Goal: Task Accomplishment & Management: Use online tool/utility

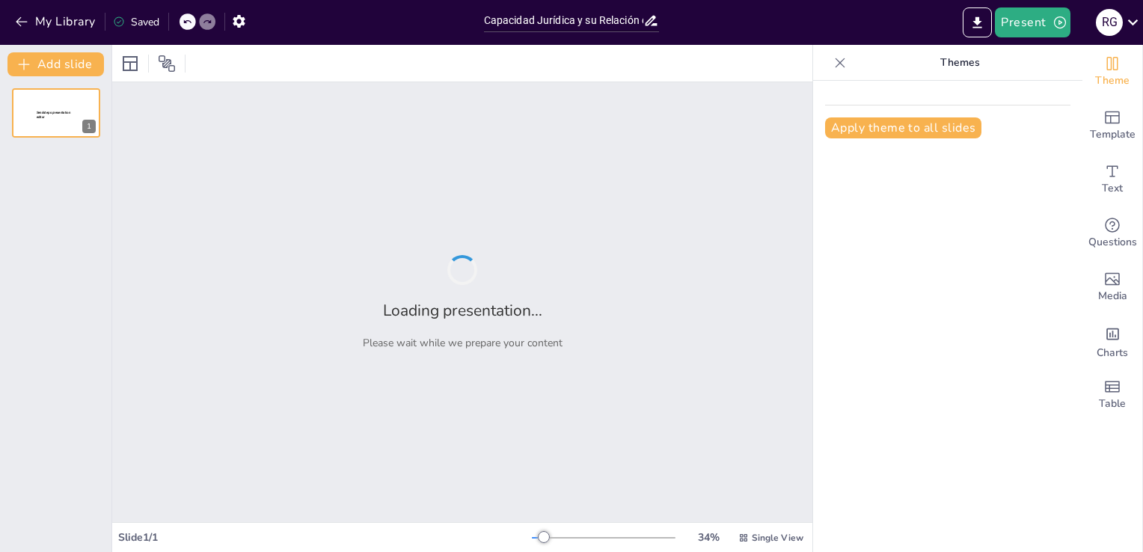
type input "Capacidad Jurídica y su Relación con Trastornos de la Personalidad"
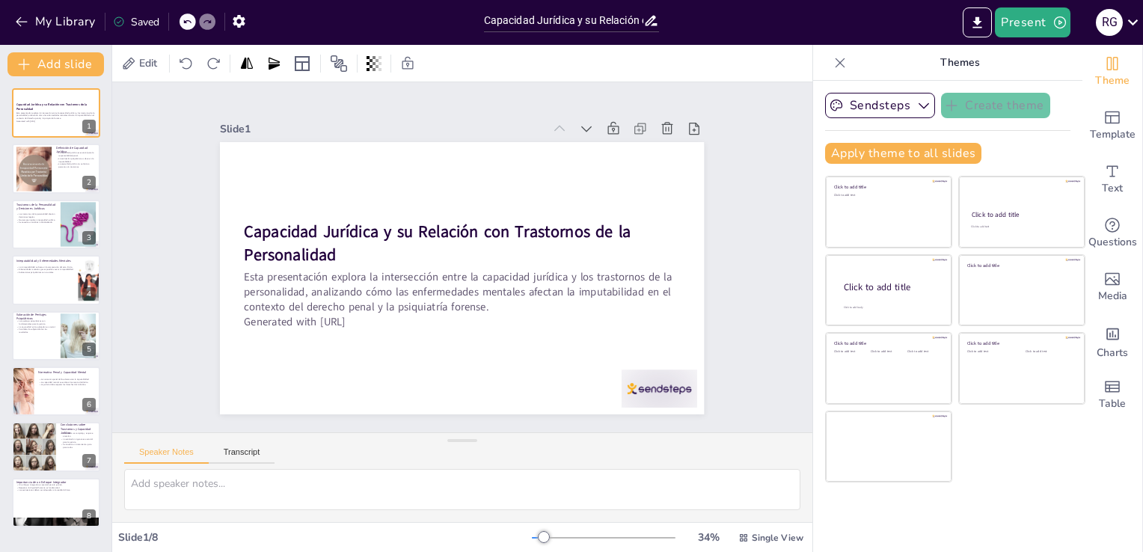
click at [836, 60] on icon at bounding box center [841, 63] width 10 height 10
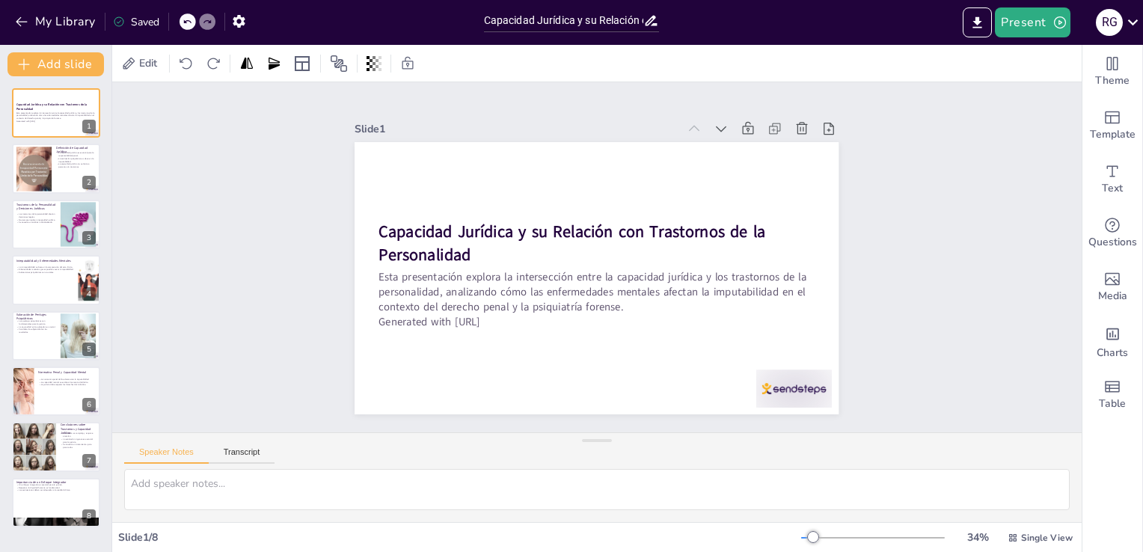
click at [940, 263] on div "Slide 1 Capacidad Jurídica y su Relación con Trastornos de la Personalidad Esta…" at bounding box center [597, 258] width 1001 height 450
click at [920, 256] on div "Slide 1 Capacidad Jurídica y su Relación con Trastornos de la Personalidad Esta…" at bounding box center [597, 258] width 1001 height 450
click at [49, 171] on div at bounding box center [33, 169] width 87 height 46
type textarea "La capacidad jurídica es un concepto fundamental en el derecho, ya que determin…"
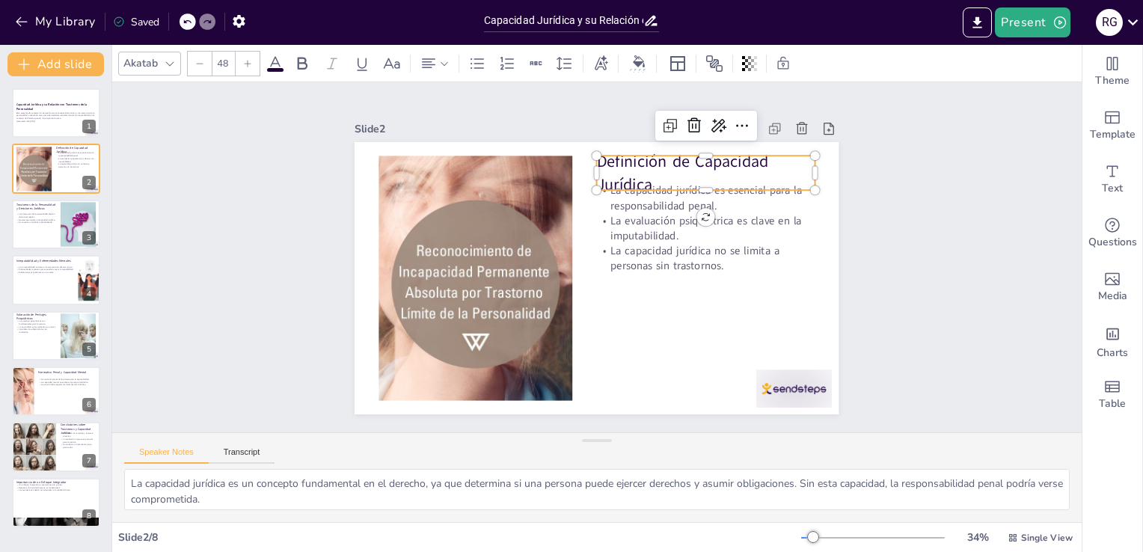
click at [689, 160] on p "Definición de Capacidad Jurídica" at bounding box center [721, 198] width 222 height 90
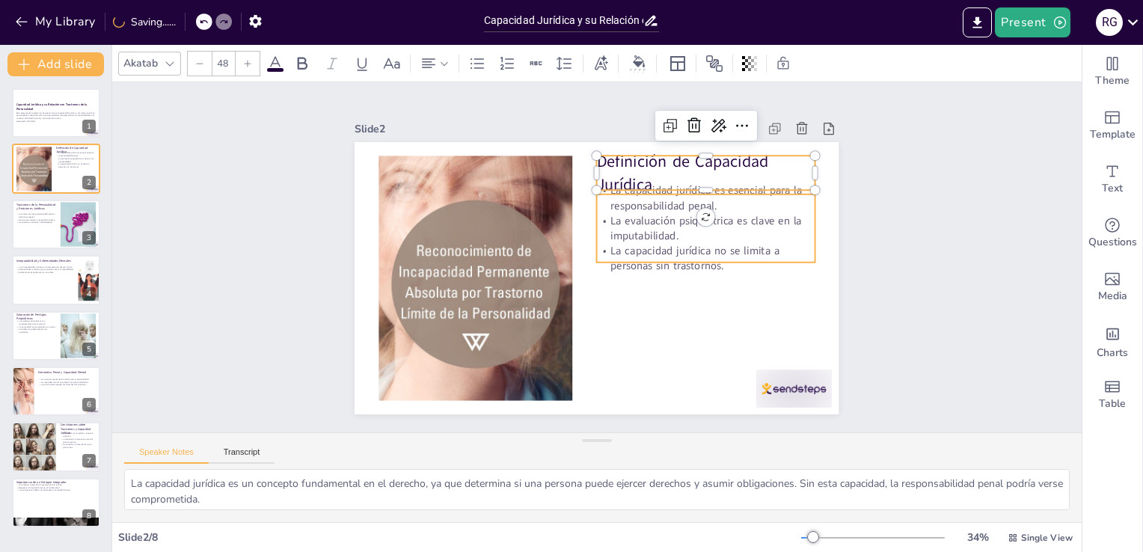
type input "32"
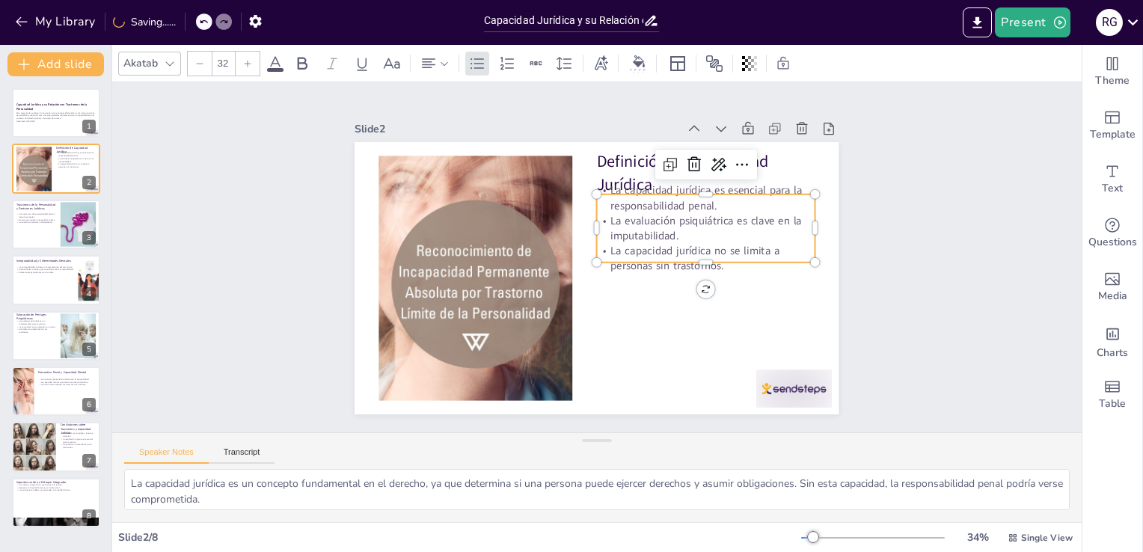
click at [661, 228] on p "La evaluación psiquiátrica es clave en la imputabilidad." at bounding box center [708, 275] width 211 height 116
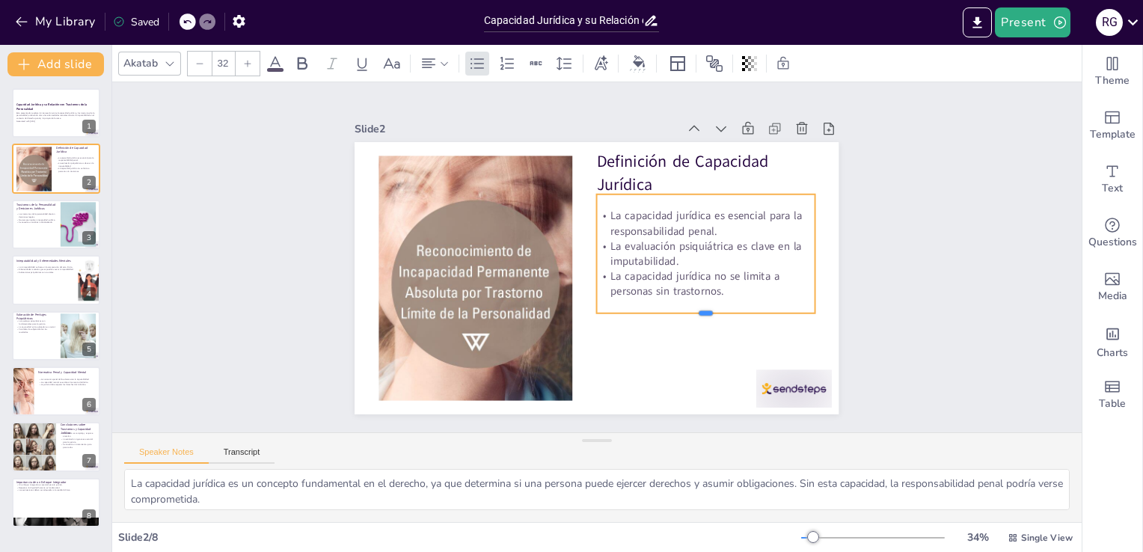
drag, startPoint x: 694, startPoint y: 259, endPoint x: 700, endPoint y: 313, distance: 54.2
click at [700, 313] on div at bounding box center [690, 340] width 215 height 57
click at [893, 283] on div "Slide 1 Capacidad Jurídica y su Relación con Trastornos de la Personalidad Esta…" at bounding box center [596, 257] width 1021 height 544
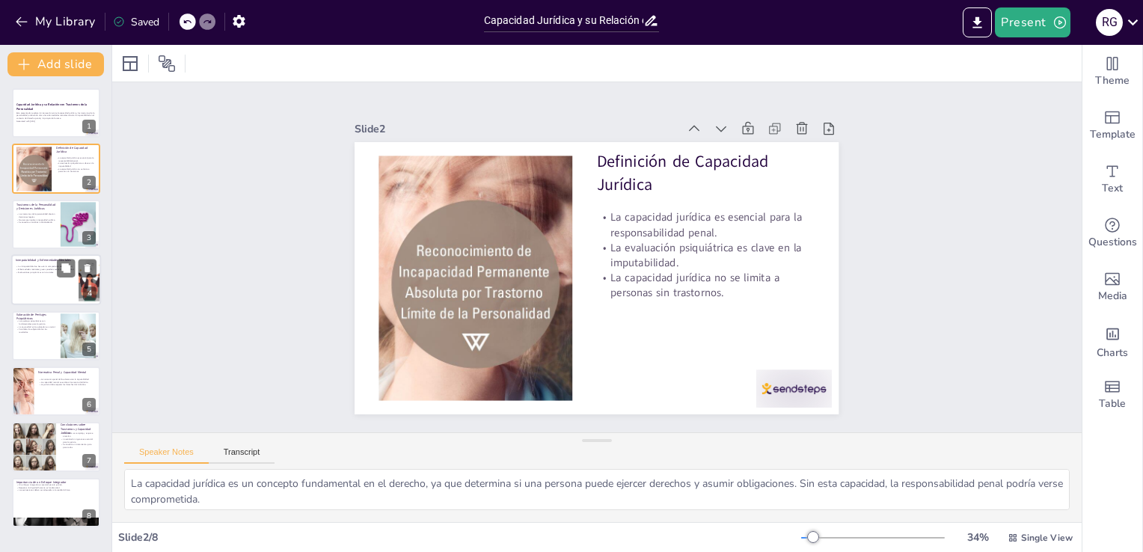
click at [69, 284] on div at bounding box center [56, 279] width 90 height 51
type textarea "La inimputabilidad está relacionada con la capacidad de una persona para entend…"
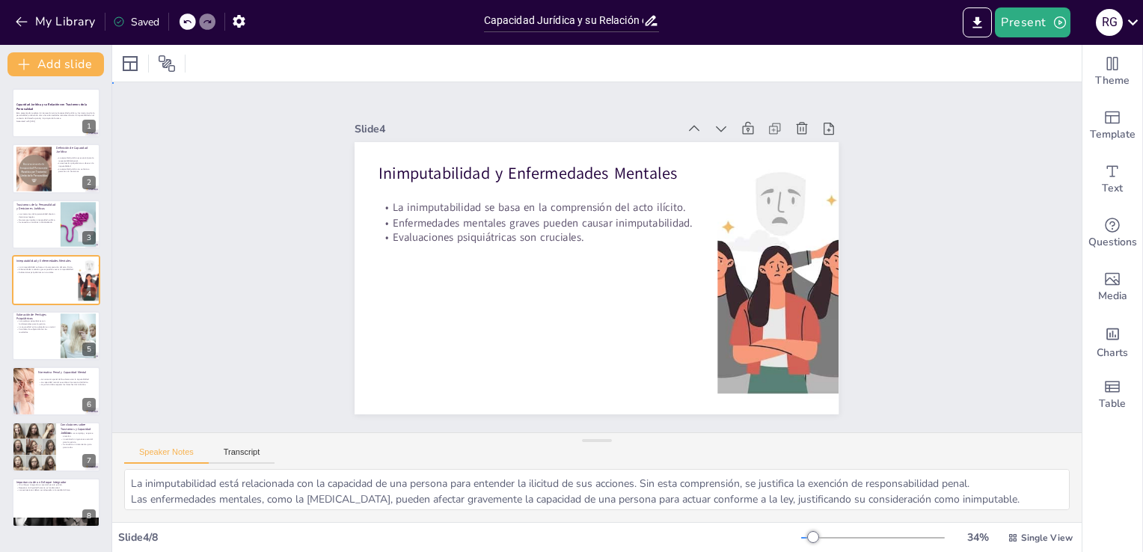
click at [260, 272] on div "Slide 1 Capacidad Jurídica y su Relación con Trastornos de la Personalidad Esta…" at bounding box center [597, 257] width 909 height 955
click at [984, 29] on icon "Export to PowerPoint" at bounding box center [978, 23] width 16 height 16
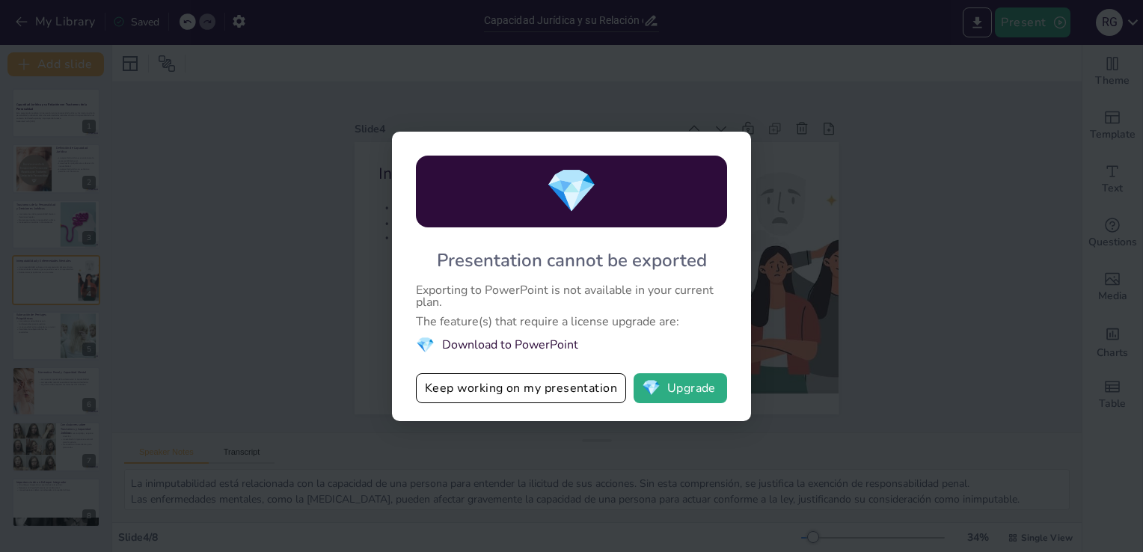
click at [635, 327] on div "The feature(s) that require a license upgrade are:" at bounding box center [571, 322] width 311 height 12
click at [576, 389] on button "Keep working on my presentation" at bounding box center [521, 388] width 210 height 30
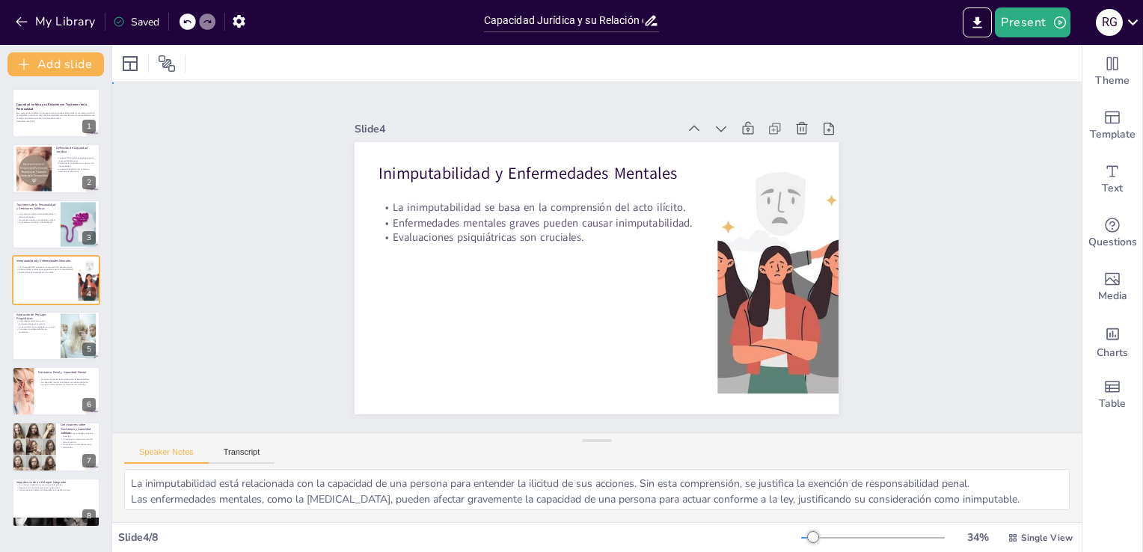
click at [924, 224] on div "Slide 1 Capacidad Jurídica y su Relación con Trastornos de la Personalidad Esta…" at bounding box center [597, 257] width 1030 height 632
click at [869, 224] on div "Slide 1 Capacidad Jurídica y su Relación con Trastornos de la Personalidad Esta…" at bounding box center [597, 257] width 544 height 1021
click at [227, 237] on div "Slide 1 Capacidad Jurídica y su Relación con Trastornos de la Personalidad Esta…" at bounding box center [597, 258] width 1001 height 450
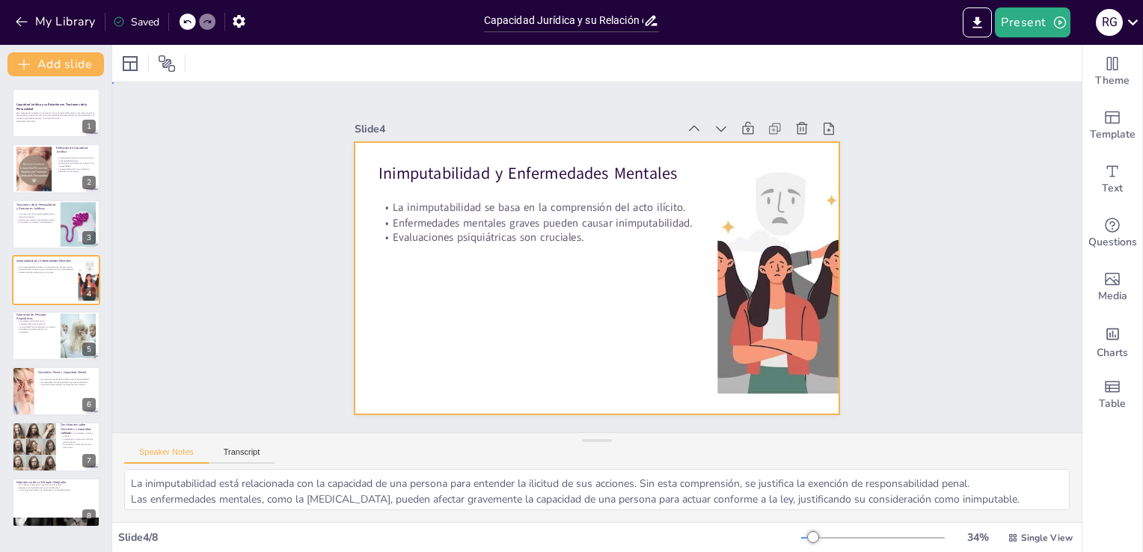
click at [671, 374] on div at bounding box center [595, 277] width 510 height 321
click at [539, 326] on div at bounding box center [595, 278] width 510 height 322
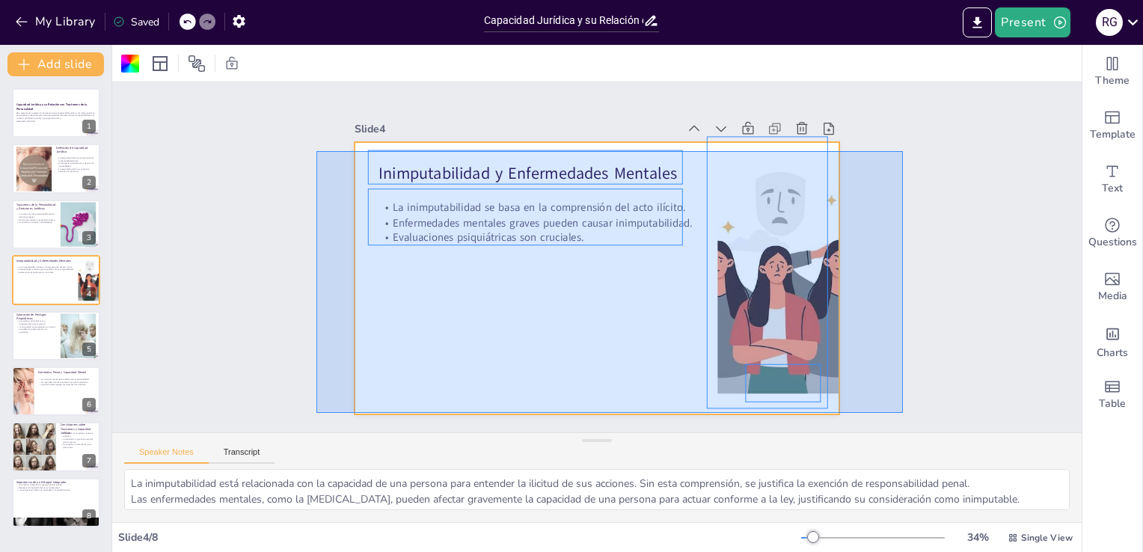
drag, startPoint x: 317, startPoint y: 151, endPoint x: 903, endPoint y: 413, distance: 642.4
click at [903, 413] on div "Slide 1 Capacidad Jurídica y su Relación con Trastornos de la Personalidad Esta…" at bounding box center [596, 257] width 1021 height 544
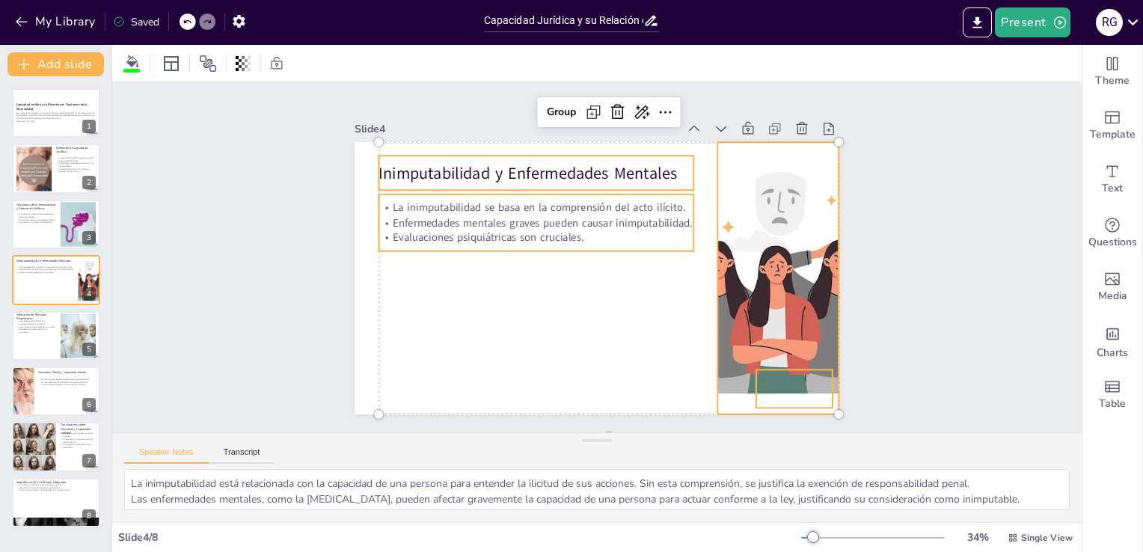
click at [961, 266] on div "Slide 1 Capacidad Jurídica y su Relación con Trastornos de la Personalidad Esta…" at bounding box center [597, 258] width 1001 height 450
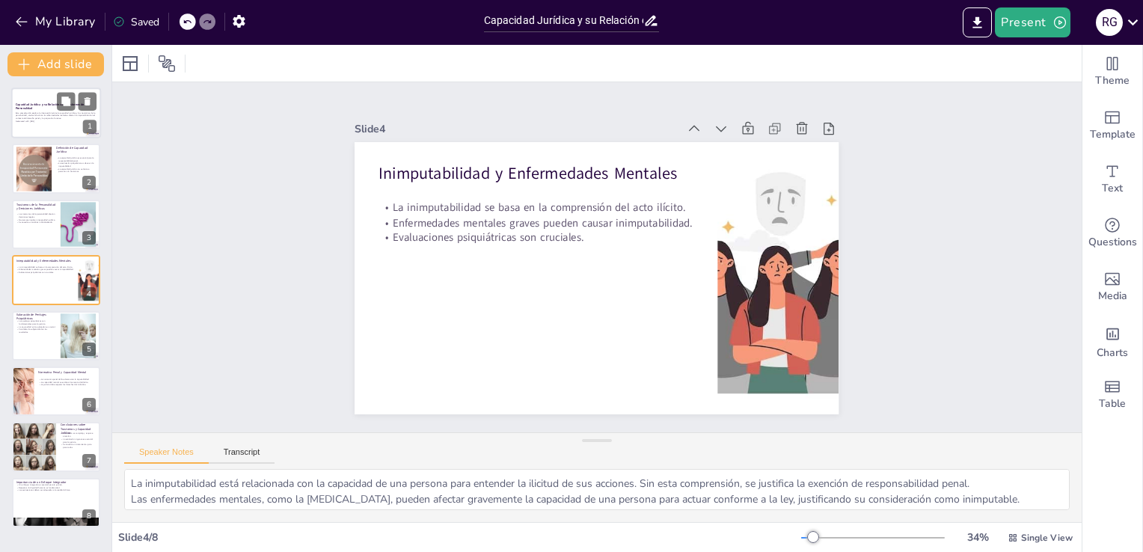
click at [63, 120] on p "Generated with Sendsteps.ai" at bounding box center [56, 121] width 81 height 3
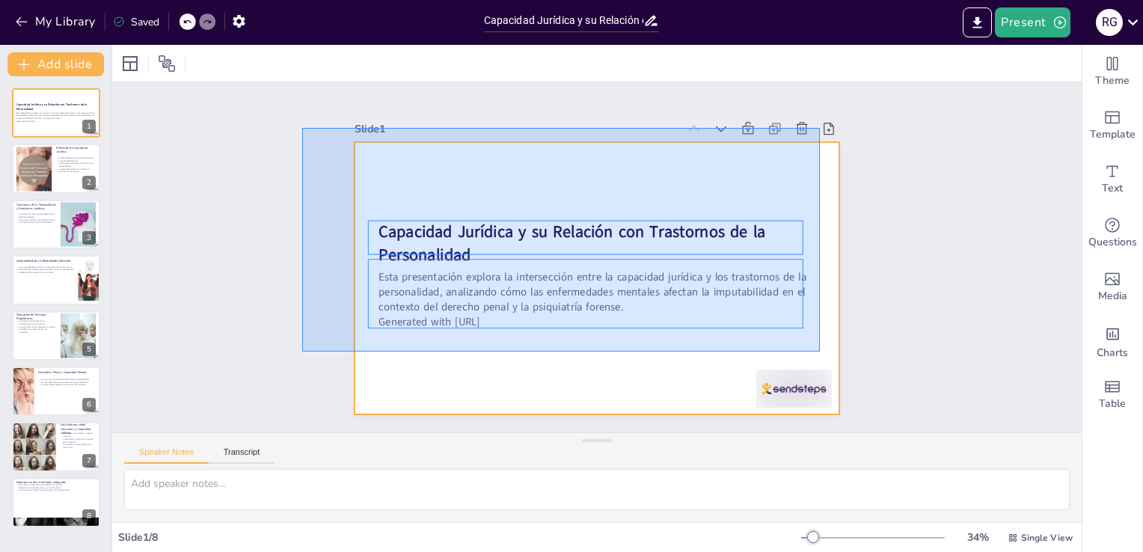
drag, startPoint x: 302, startPoint y: 128, endPoint x: 820, endPoint y: 352, distance: 564.1
click at [820, 352] on div "Slide 1 Capacidad Jurídica y su Relación con Trastornos de la Personalidad Esta…" at bounding box center [598, 257] width 598 height 372
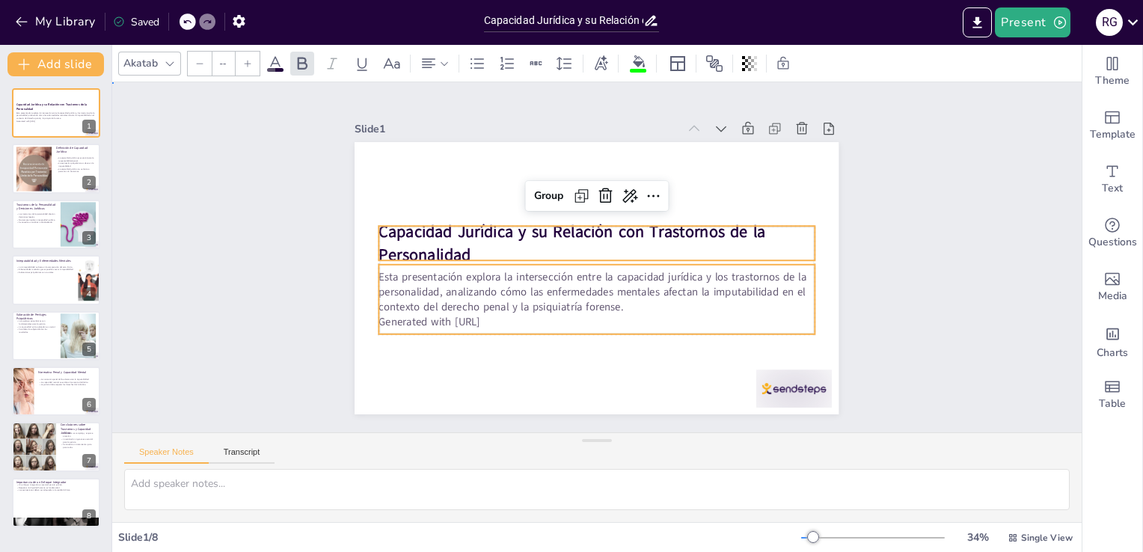
click at [893, 275] on div "Slide 1 Capacidad Jurídica y su Relación con Trastornos de la Personalidad Esta…" at bounding box center [597, 258] width 1001 height 450
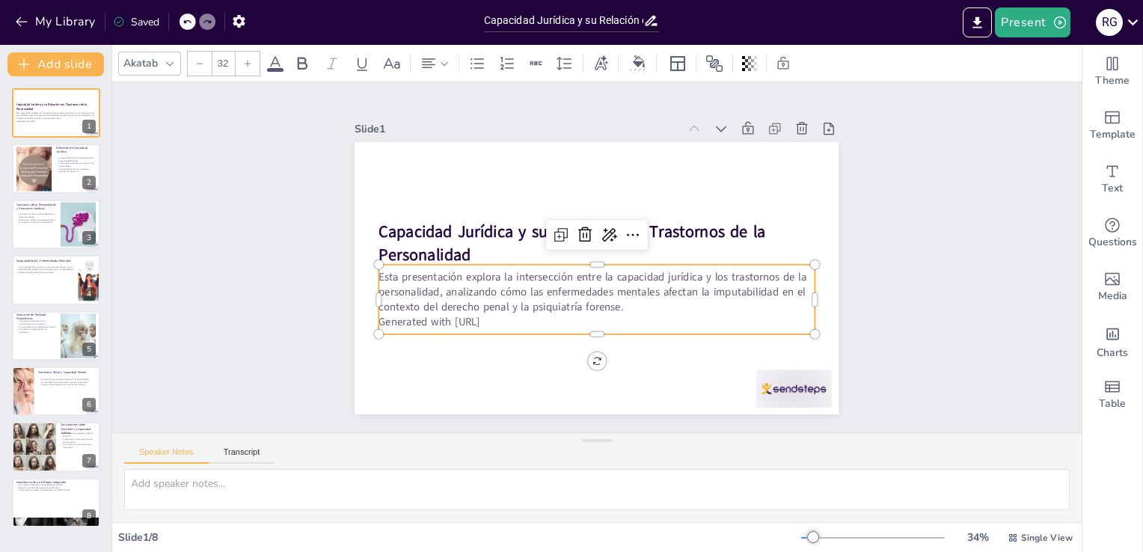
click at [515, 301] on p "Esta presentación explora la intersección entre la capacidad jurídica y los tra…" at bounding box center [593, 292] width 438 height 91
click at [584, 257] on div at bounding box center [596, 258] width 429 height 103
click at [220, 244] on div "Slide 1 Capacidad Jurídica y su Relación con Trastornos de la Personalidad Esta…" at bounding box center [597, 258] width 1001 height 450
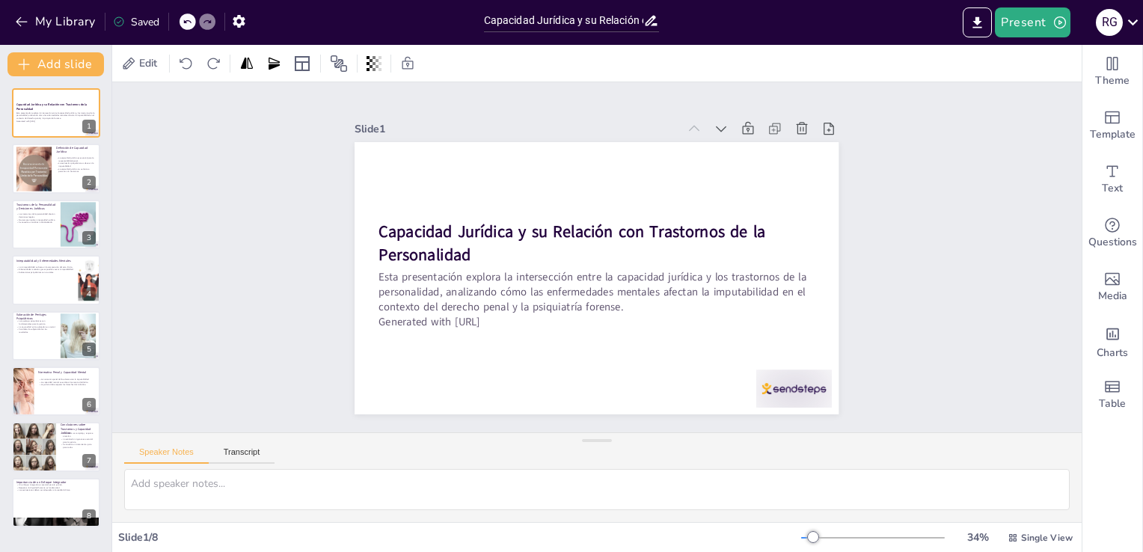
click at [1002, 352] on div "Slide 1 Capacidad Jurídica y su Relación con Trastornos de la Personalidad Esta…" at bounding box center [597, 257] width 970 height 350
click at [1038, 25] on button "Present" at bounding box center [1032, 22] width 75 height 30
click at [1052, 50] on li "Preview presentation" at bounding box center [1055, 55] width 117 height 24
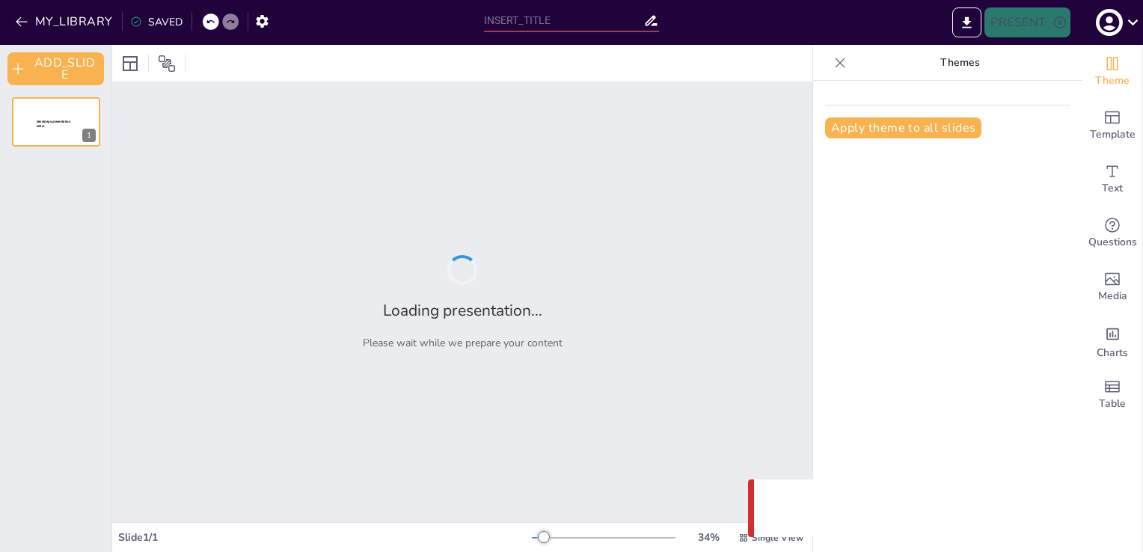
type input "Capacidad Jurídica y su Relación con Trastornos de la Personalidad"
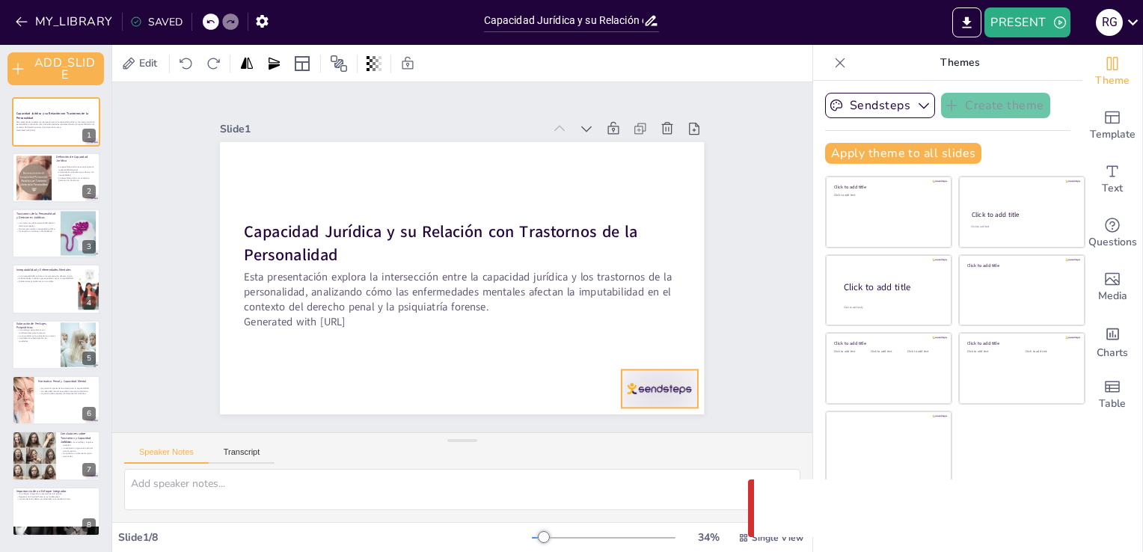
click at [587, 442] on div at bounding box center [546, 479] width 84 height 75
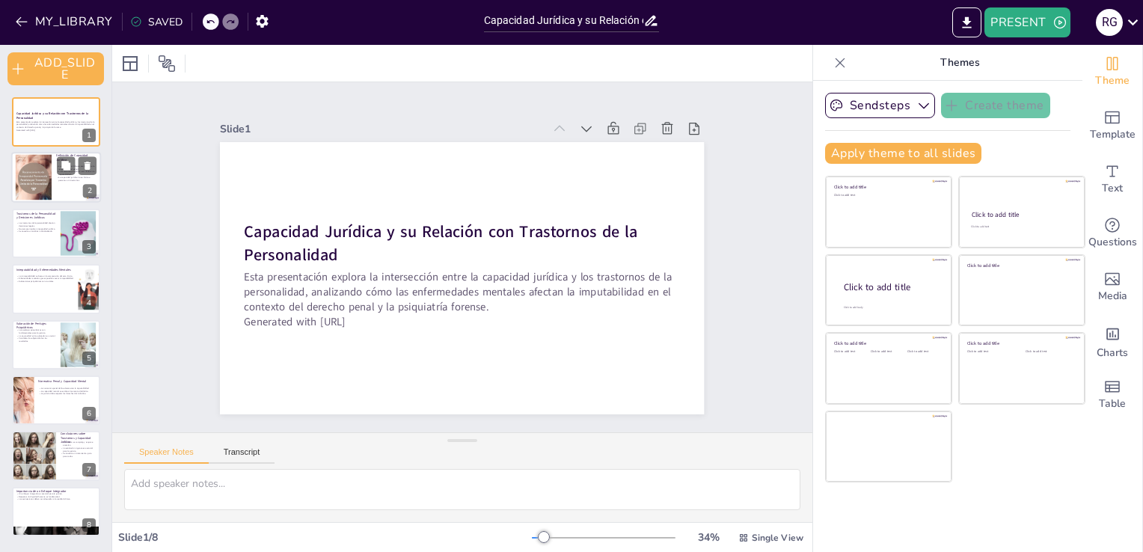
click at [57, 169] on div at bounding box center [77, 166] width 40 height 18
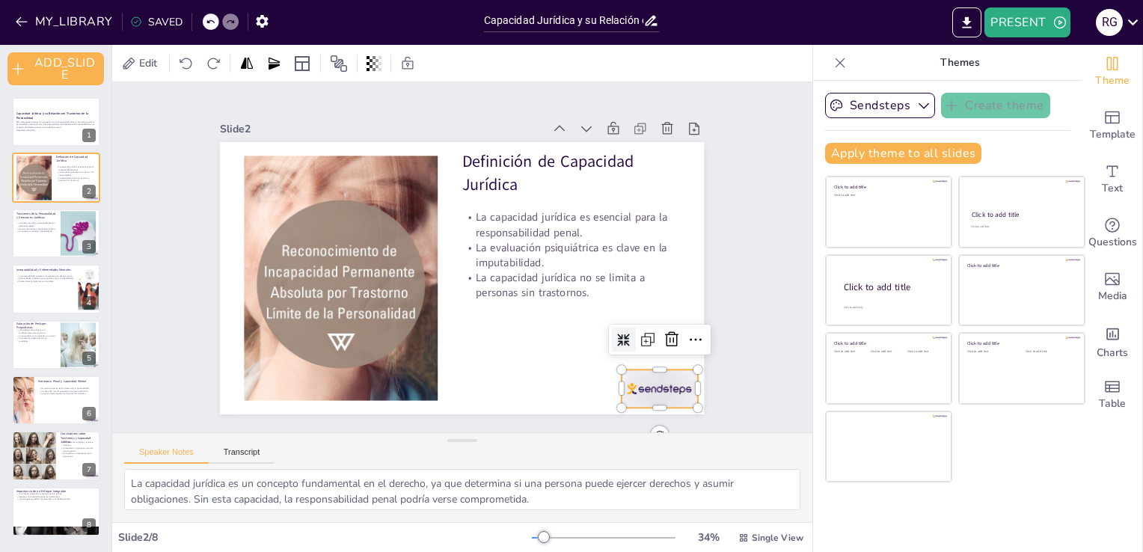
click at [650, 400] on div at bounding box center [628, 426] width 82 height 53
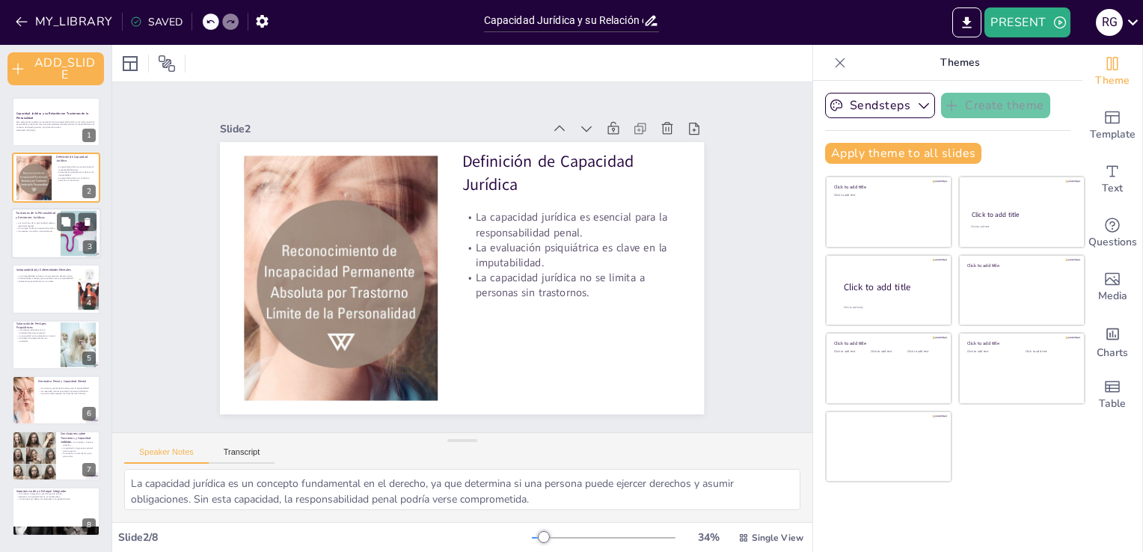
click at [43, 247] on div at bounding box center [56, 233] width 90 height 51
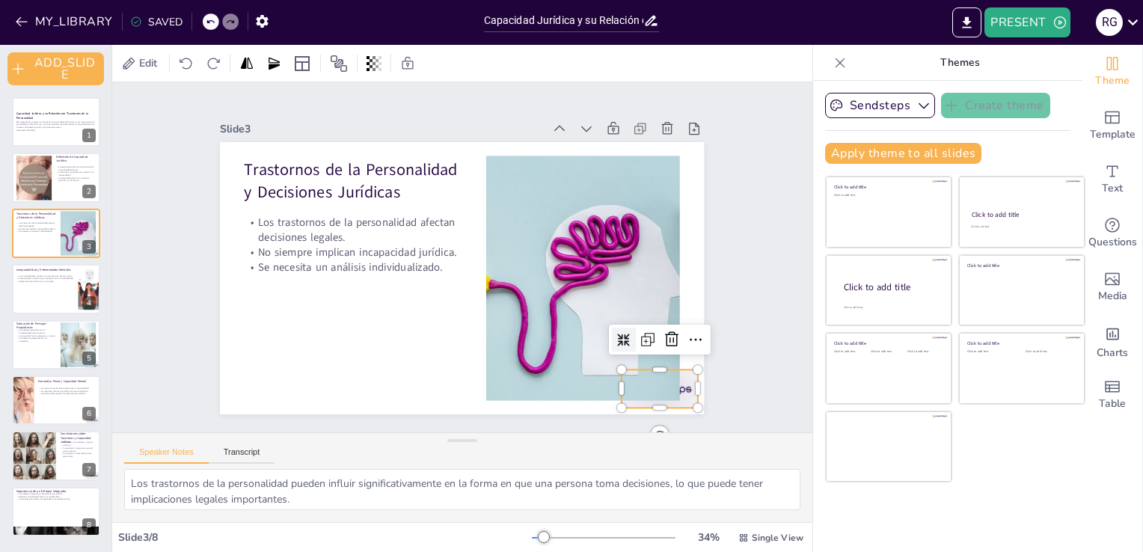
click at [669, 400] on div at bounding box center [628, 426] width 82 height 53
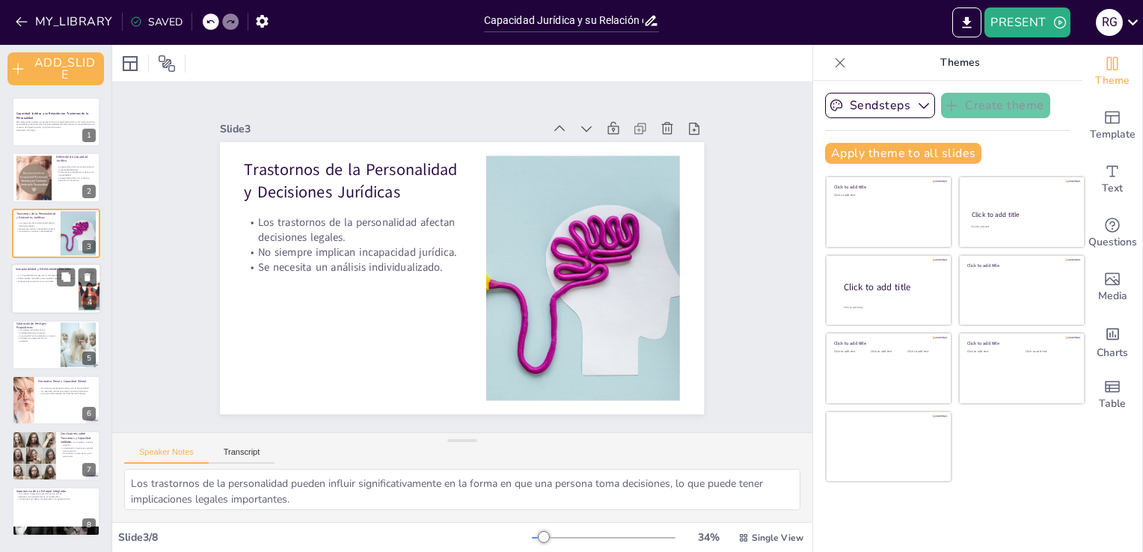
click at [57, 290] on div at bounding box center [56, 288] width 90 height 51
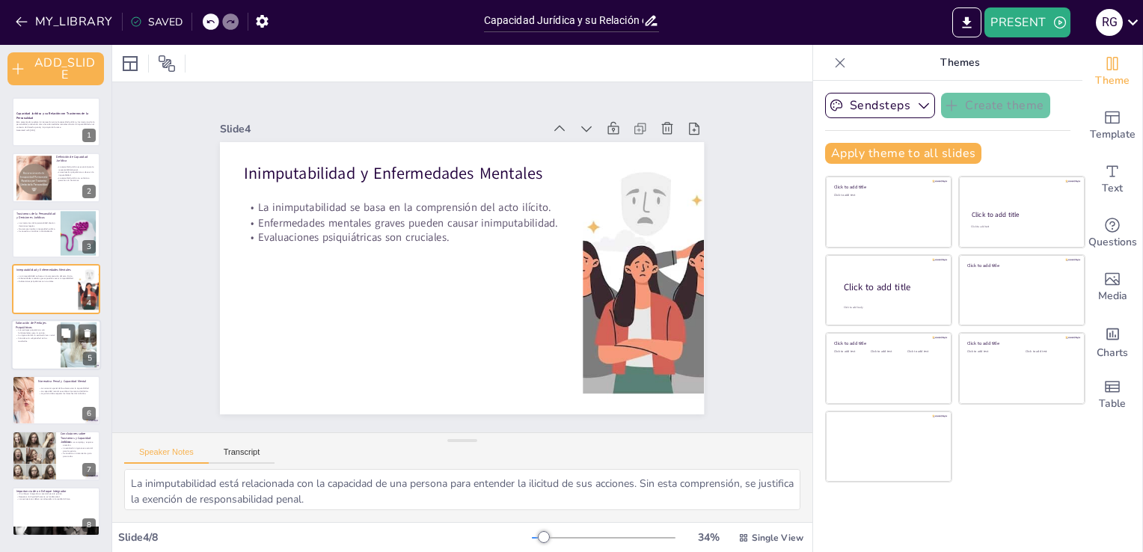
click at [55, 343] on div at bounding box center [56, 345] width 90 height 51
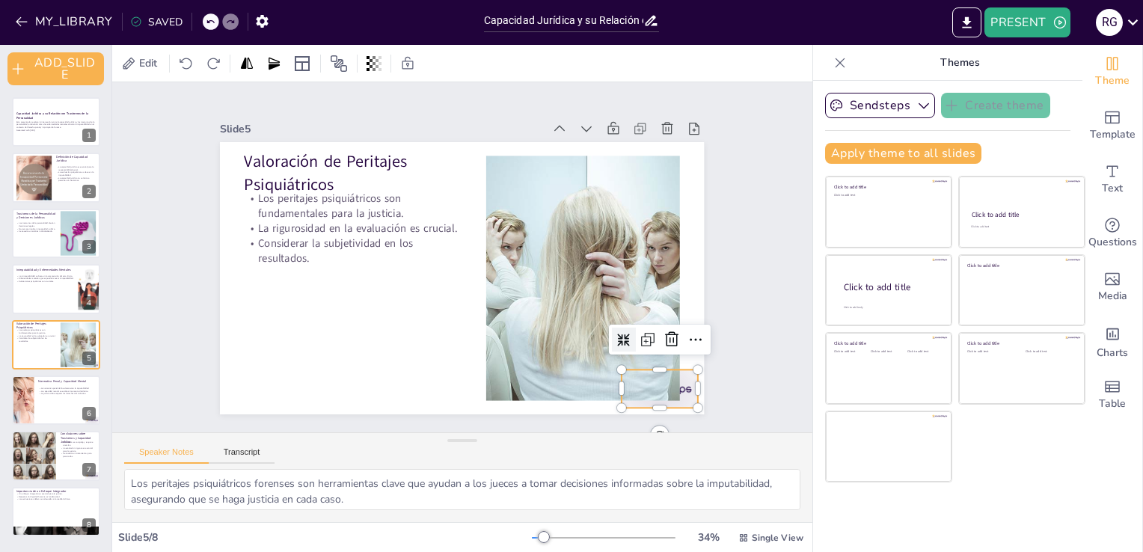
click at [334, 400] on div at bounding box center [311, 439] width 46 height 79
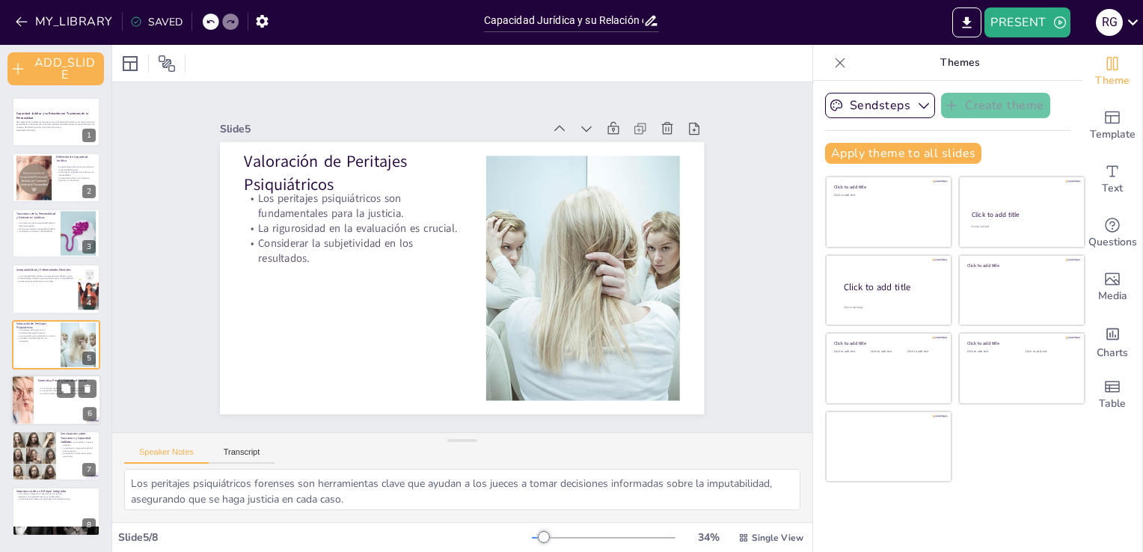
click at [51, 390] on p "La capacidad mental se evalúa al momento del delito." at bounding box center [67, 391] width 58 height 3
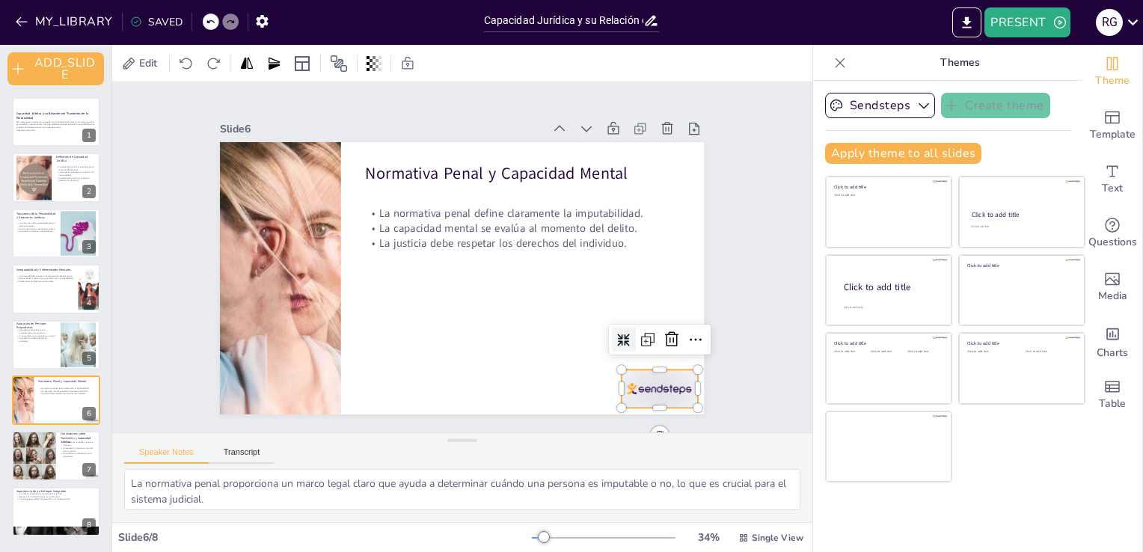
click at [632, 425] on div at bounding box center [589, 457] width 85 height 65
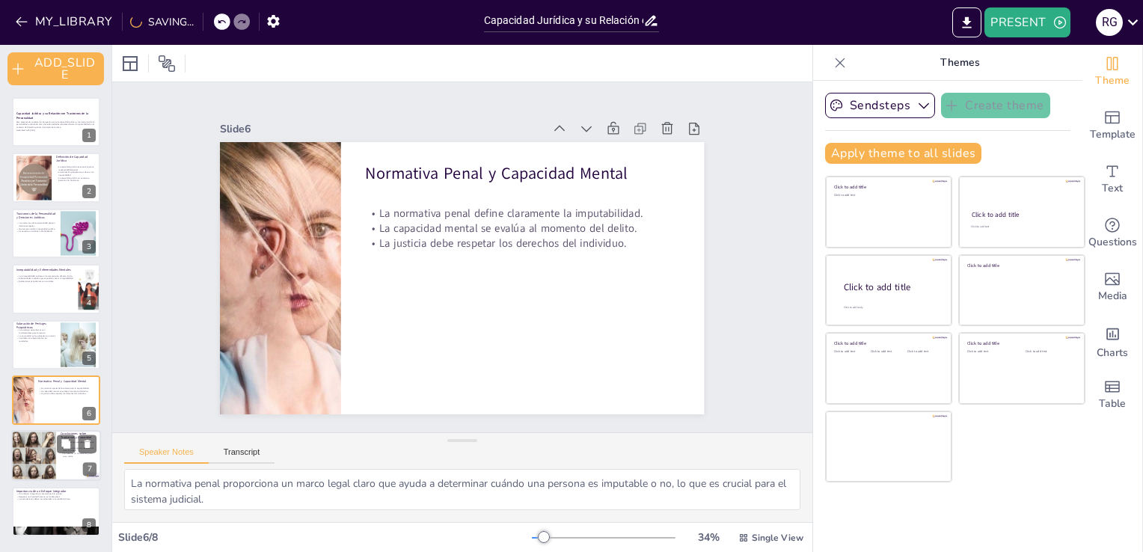
click at [73, 456] on p "Se necesita un tratamiento justo para todos." at bounding box center [79, 455] width 36 height 5
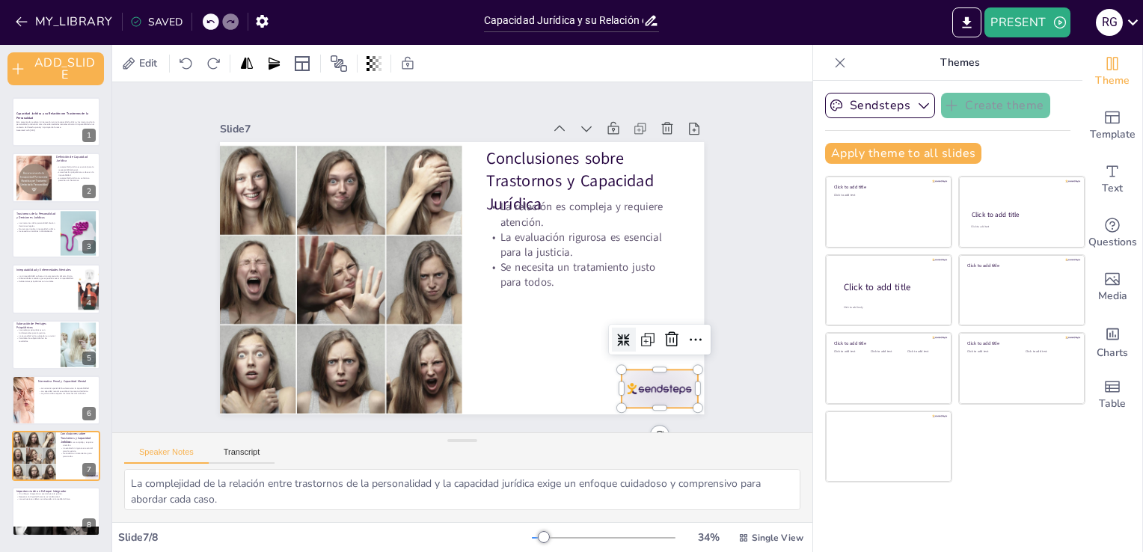
click at [428, 444] on div at bounding box center [398, 486] width 59 height 84
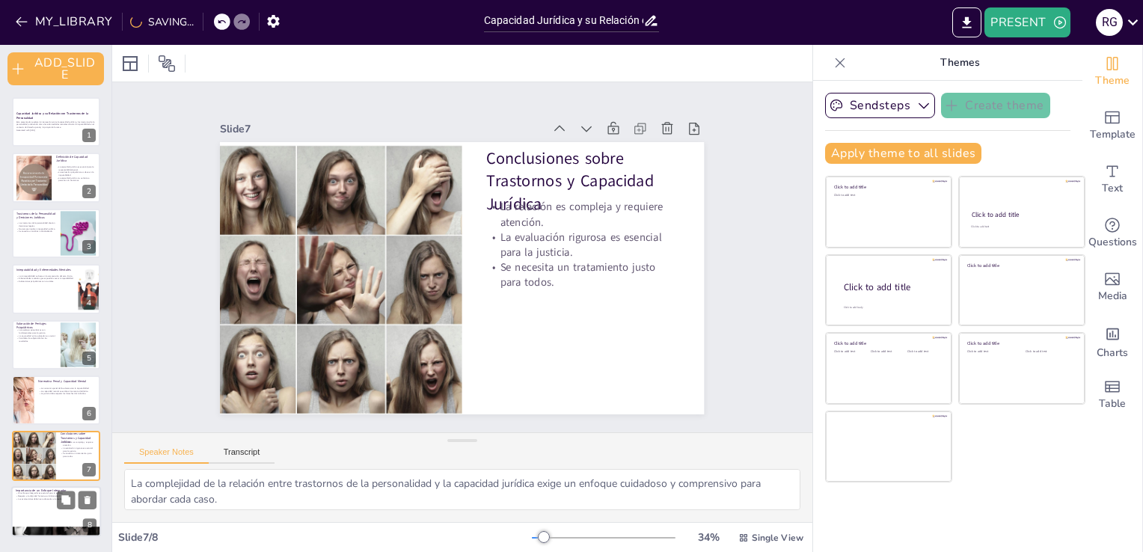
click at [72, 519] on div at bounding box center [56, 511] width 90 height 51
type textarea "La integración de la psiquiatría y el derecho es crucial para asegurar que se t…"
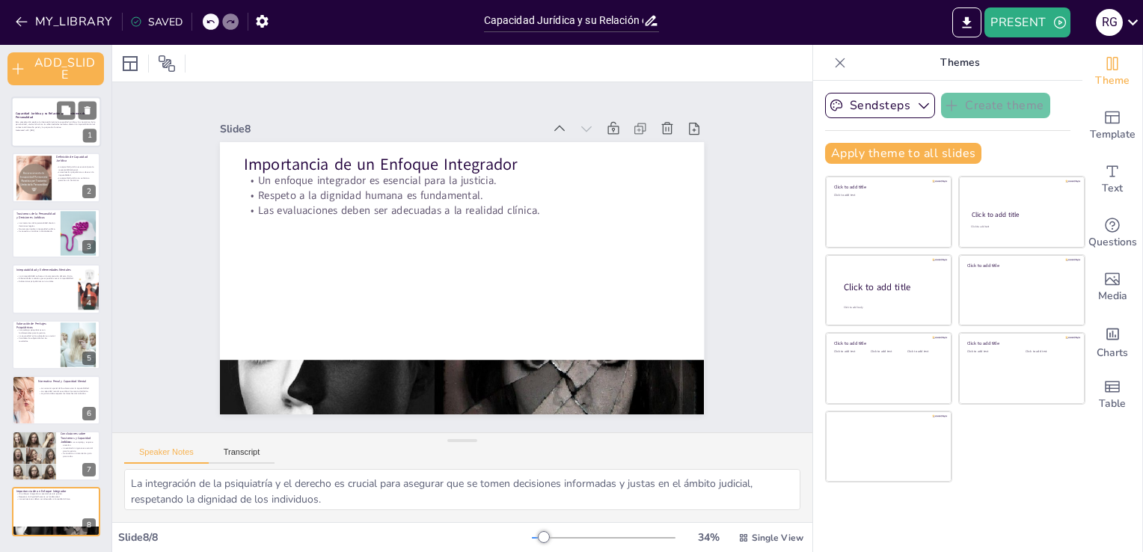
click at [37, 127] on p "Esta presentación explora la intersección entre la capacidad jurídica y los tra…" at bounding box center [56, 124] width 81 height 8
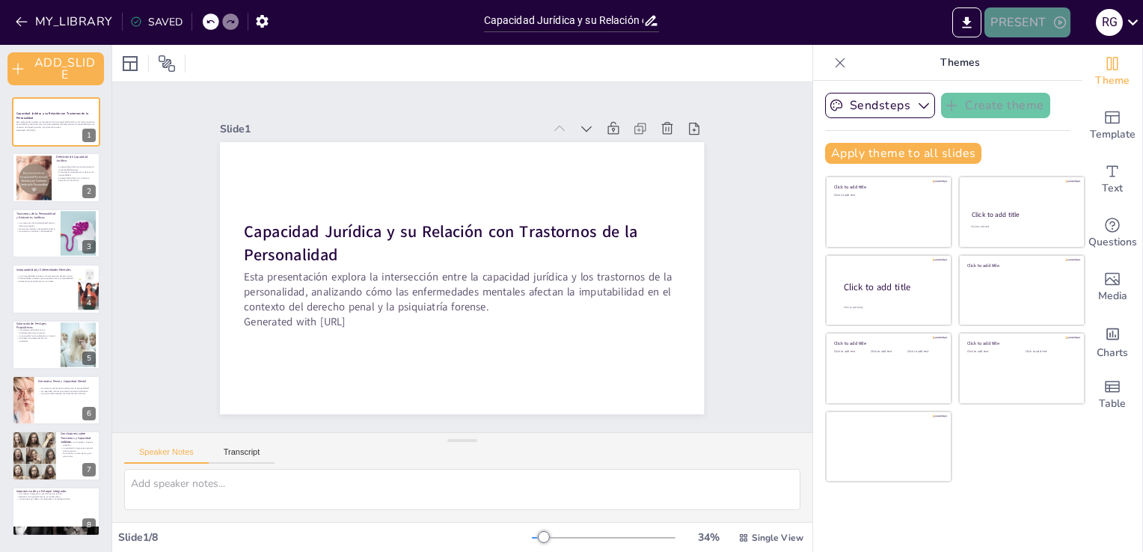
click at [1018, 22] on button "PRESENT" at bounding box center [1027, 22] width 85 height 30
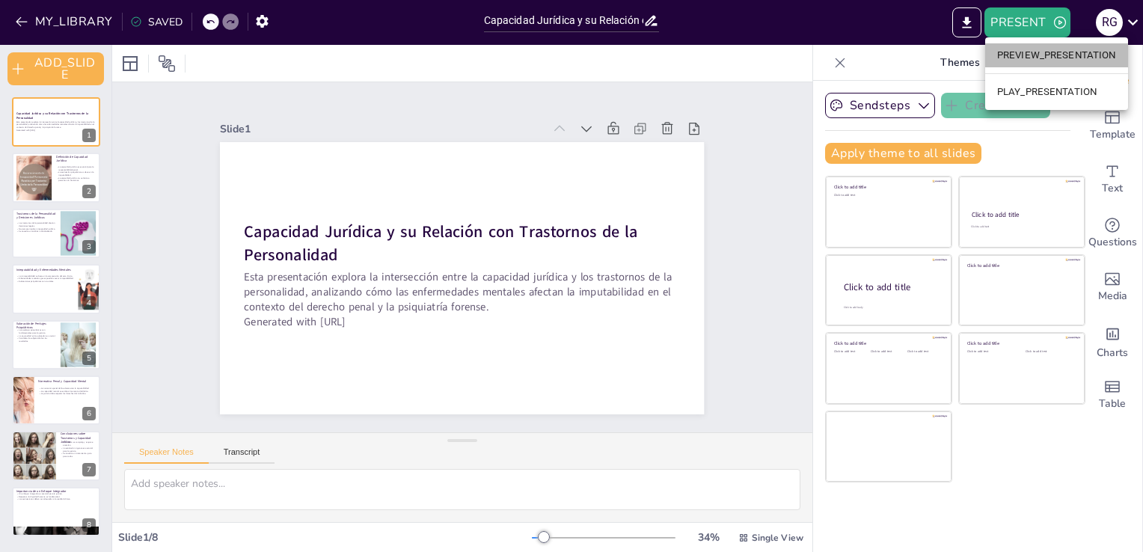
click at [1033, 46] on li "PREVIEW_PRESENTATION" at bounding box center [1056, 55] width 143 height 24
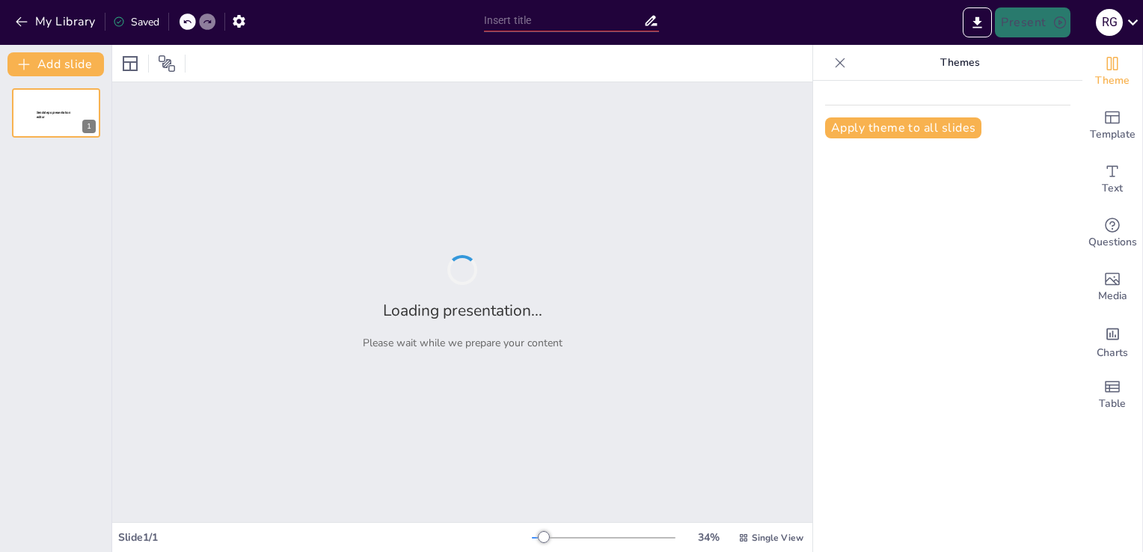
type input "Capacidad Jurídica y su Relación con Trastornos de la Personalidad"
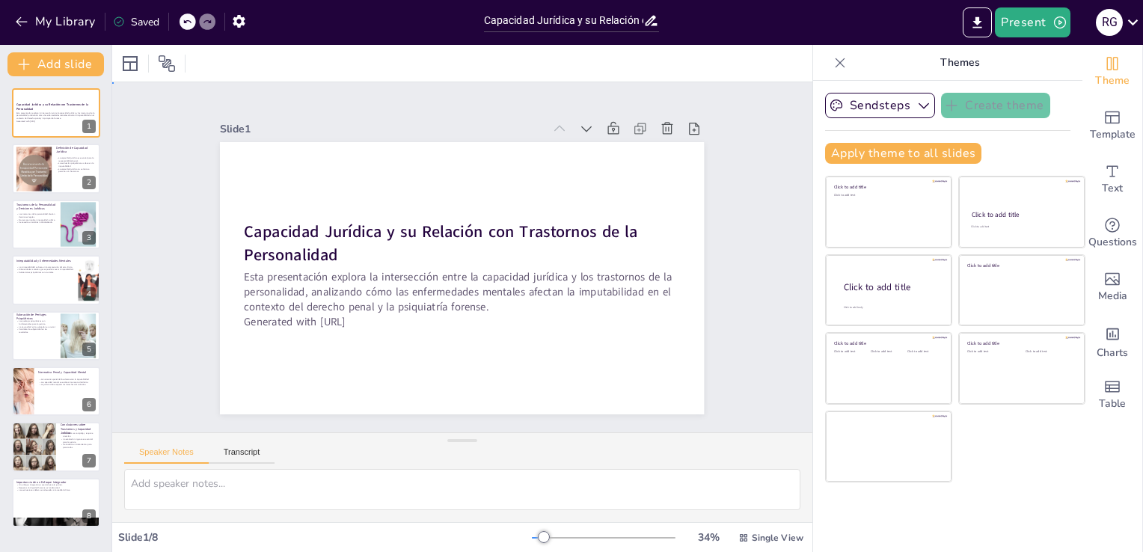
click at [741, 177] on div "Slide 1 Capacidad Jurídica y su Relación con Trastornos de la Personalidad Esta…" at bounding box center [462, 257] width 700 height 350
click at [1039, 29] on button "Present" at bounding box center [1032, 22] width 75 height 30
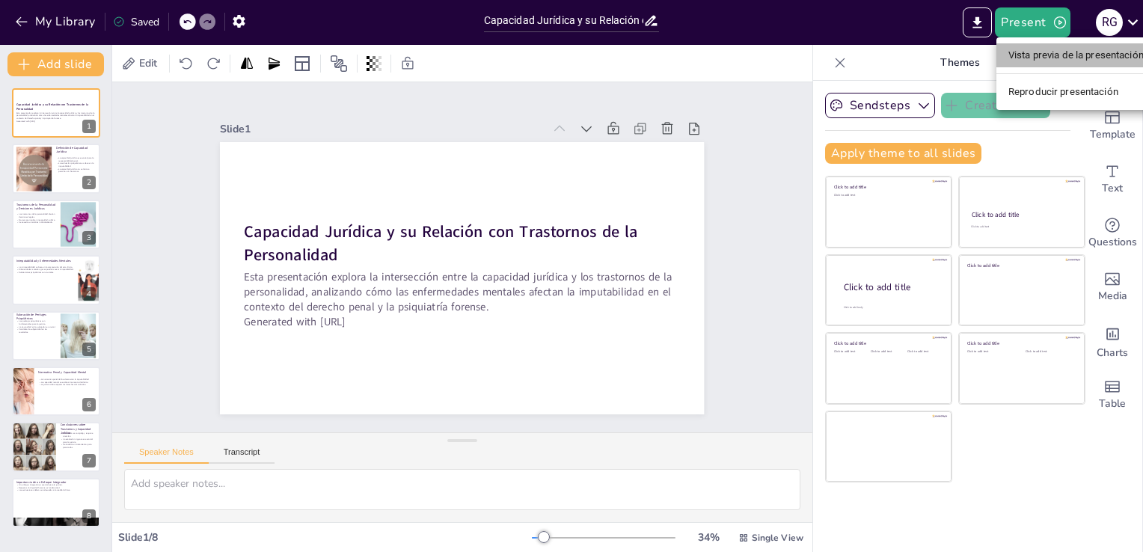
click at [1046, 57] on li "Vista previa de la presentación" at bounding box center [1076, 55] width 159 height 24
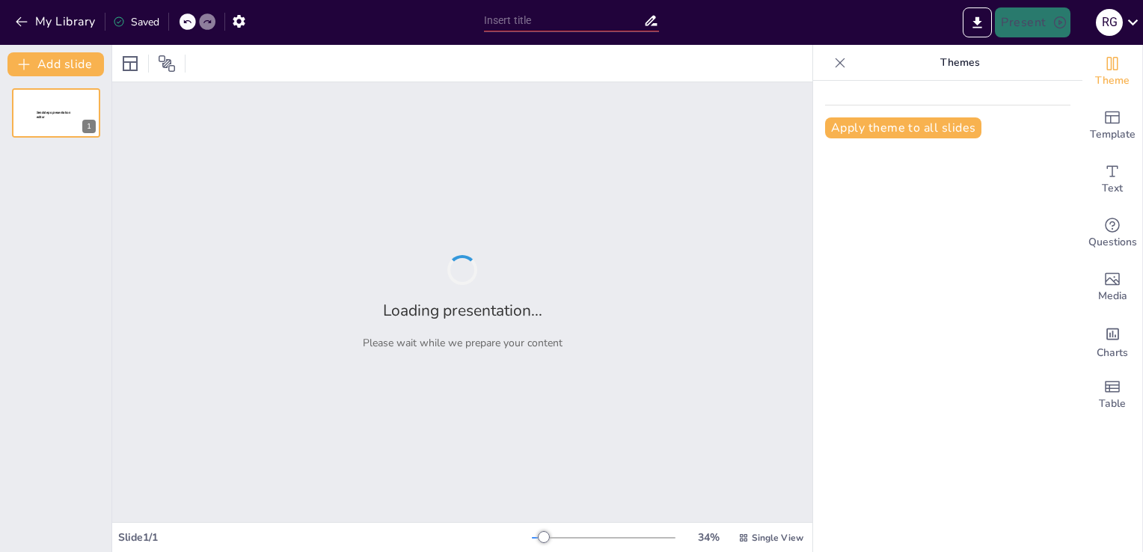
type input "Capacidad Jurídica y su Relación con Trastornos de la Personalidad"
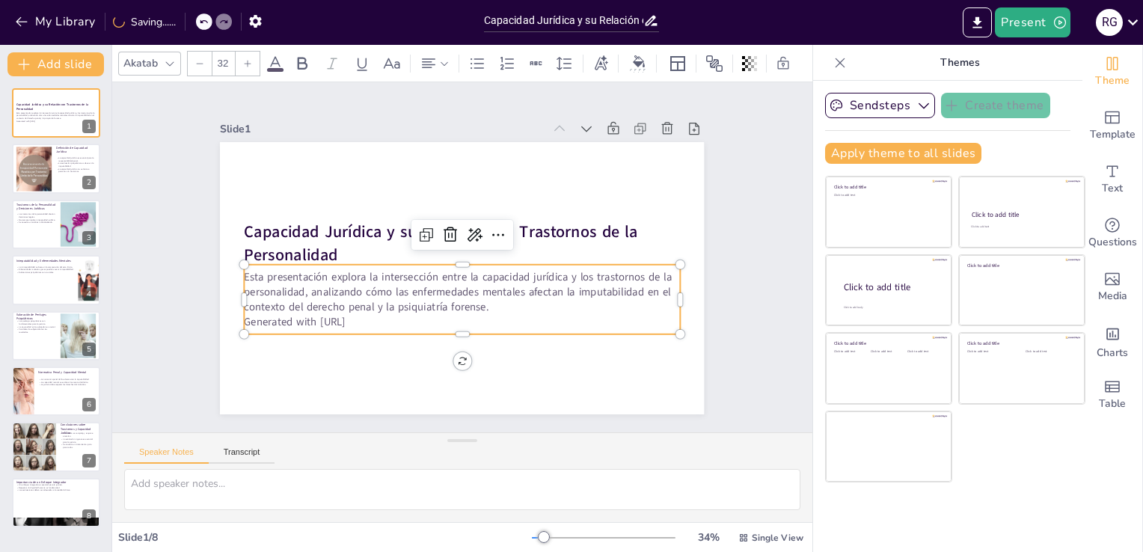
click at [354, 317] on p "Generated with [URL]" at bounding box center [455, 322] width 435 height 61
click at [376, 315] on p "Generated with [URL]" at bounding box center [436, 316] width 404 height 191
click at [376, 315] on p "Generated with Sendsteps.ai" at bounding box center [455, 322] width 435 height 61
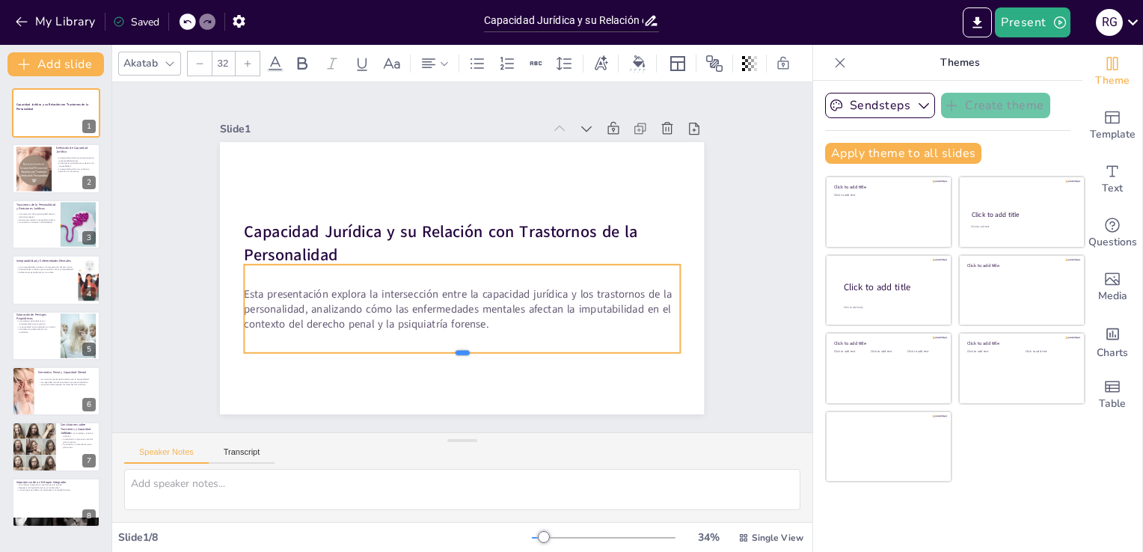
drag, startPoint x: 455, startPoint y: 304, endPoint x: 460, endPoint y: 353, distance: 49.7
click at [460, 353] on div at bounding box center [430, 354] width 418 height 146
click at [167, 269] on div "Slide 1 Capacidad Jurídica y su Relación con Trastornos de la Personalidad Esta…" at bounding box center [462, 258] width 621 height 426
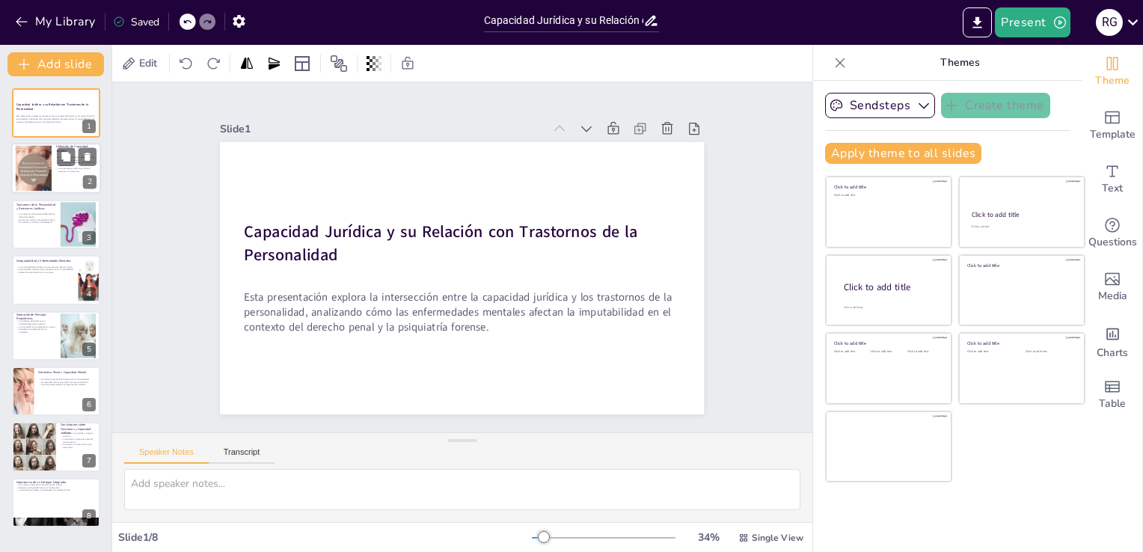
click at [69, 168] on p "La capacidad jurídica no se limita a personas sin trastornos." at bounding box center [76, 170] width 40 height 5
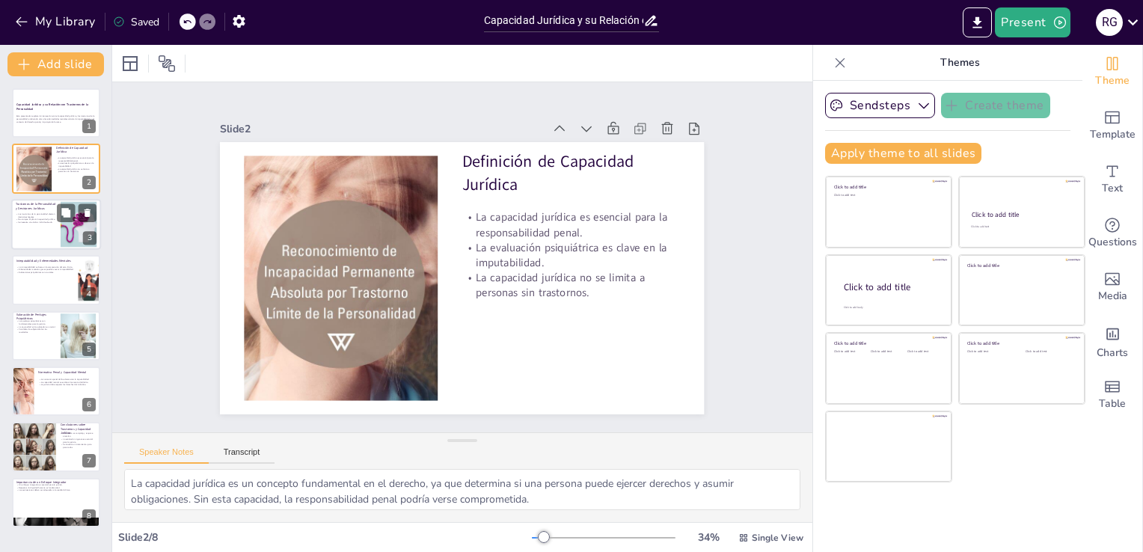
click at [59, 225] on div at bounding box center [56, 224] width 90 height 51
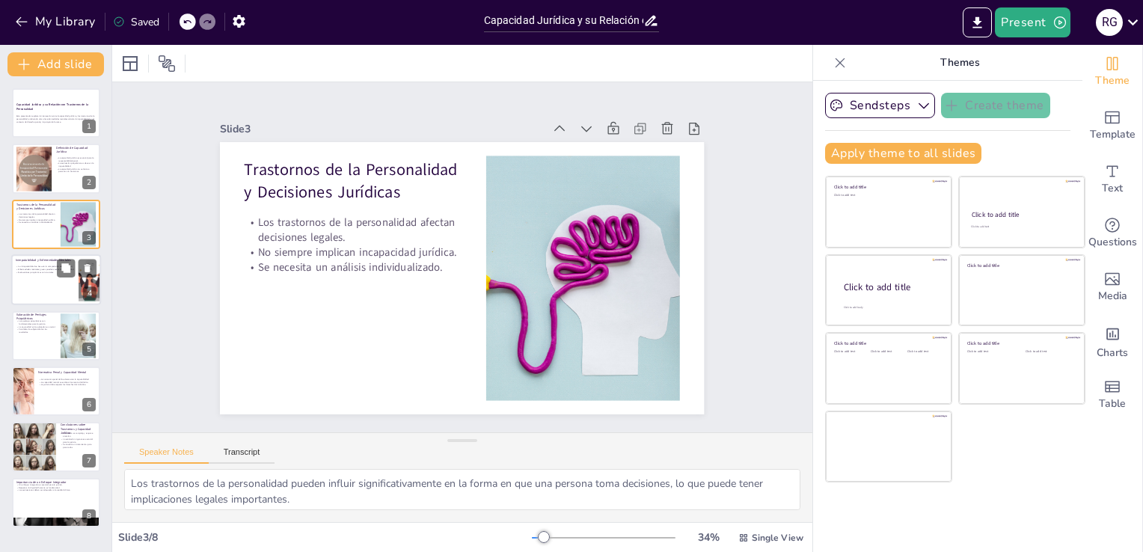
click at [64, 284] on div at bounding box center [56, 279] width 90 height 51
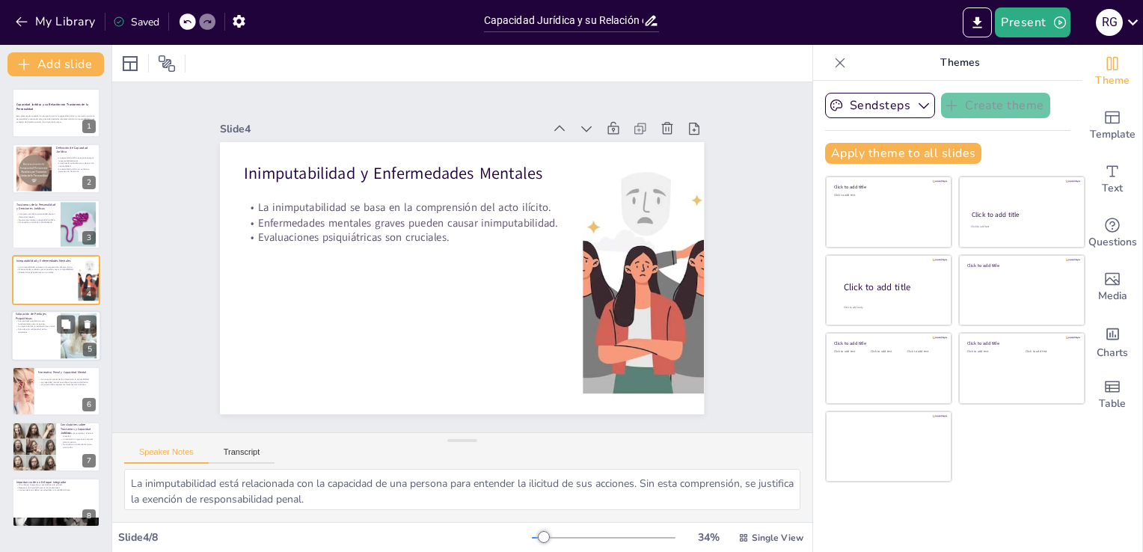
click at [57, 337] on div at bounding box center [56, 336] width 90 height 51
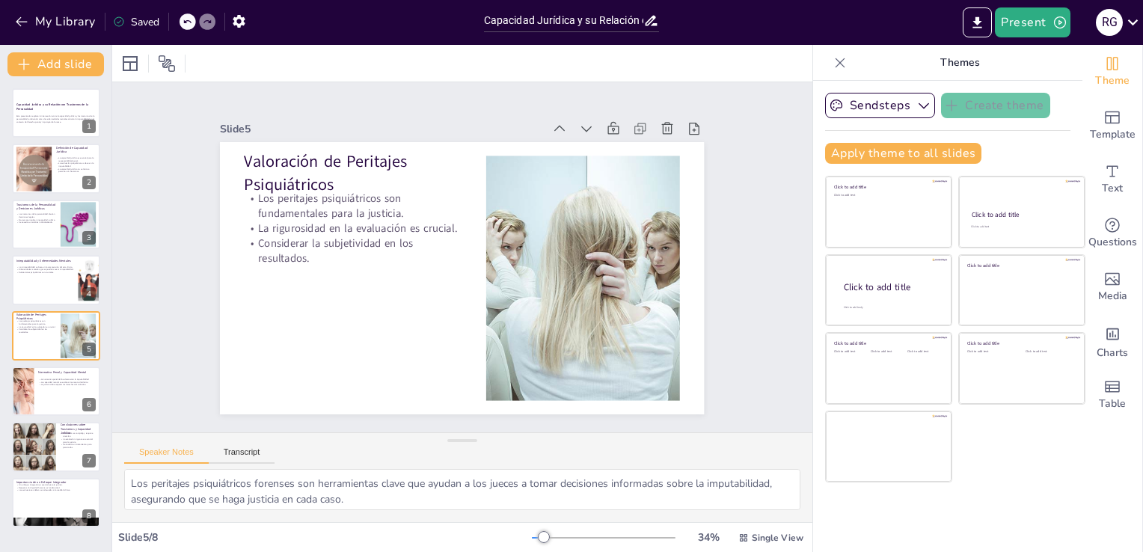
click at [836, 61] on icon at bounding box center [841, 63] width 10 height 10
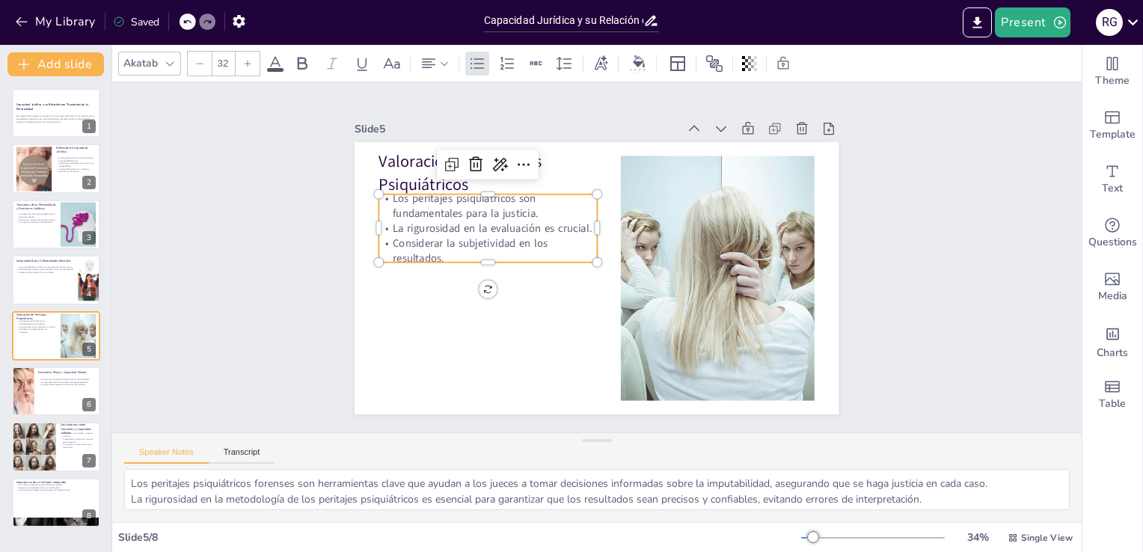
click at [494, 207] on p "Los peritajes psiquiátricos son fundamentales para la justicia." at bounding box center [518, 166] width 211 height 116
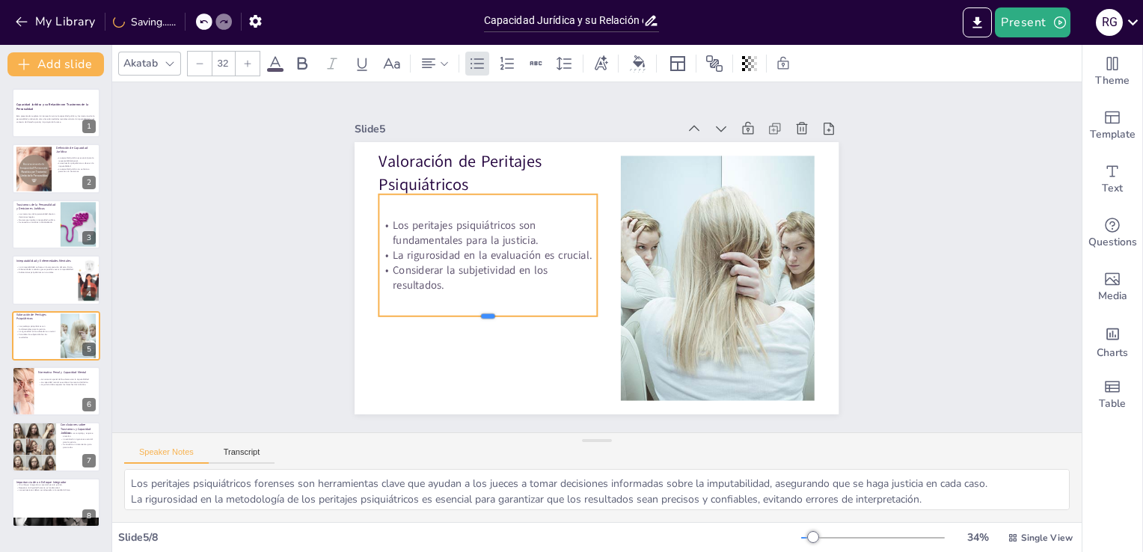
drag, startPoint x: 473, startPoint y: 257, endPoint x: 470, endPoint y: 313, distance: 56.2
click at [470, 313] on div at bounding box center [470, 258] width 195 height 119
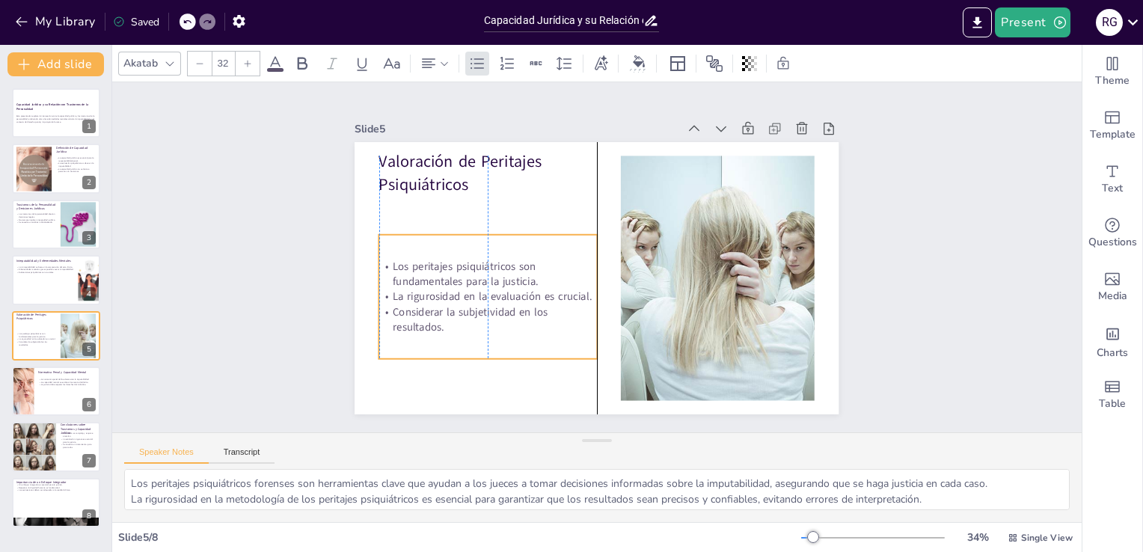
drag, startPoint x: 519, startPoint y: 305, endPoint x: 516, endPoint y: 346, distance: 40.5
click at [516, 308] on div "Los peritajes psiquiátricos son fundamentales para la justicia. La rigurosidad …" at bounding box center [508, 183] width 216 height 251
click at [302, 227] on div "Slide 1 Capacidad Jurídica y su Relación con Trastornos de la Personalidad Esta…" at bounding box center [597, 258] width 621 height 426
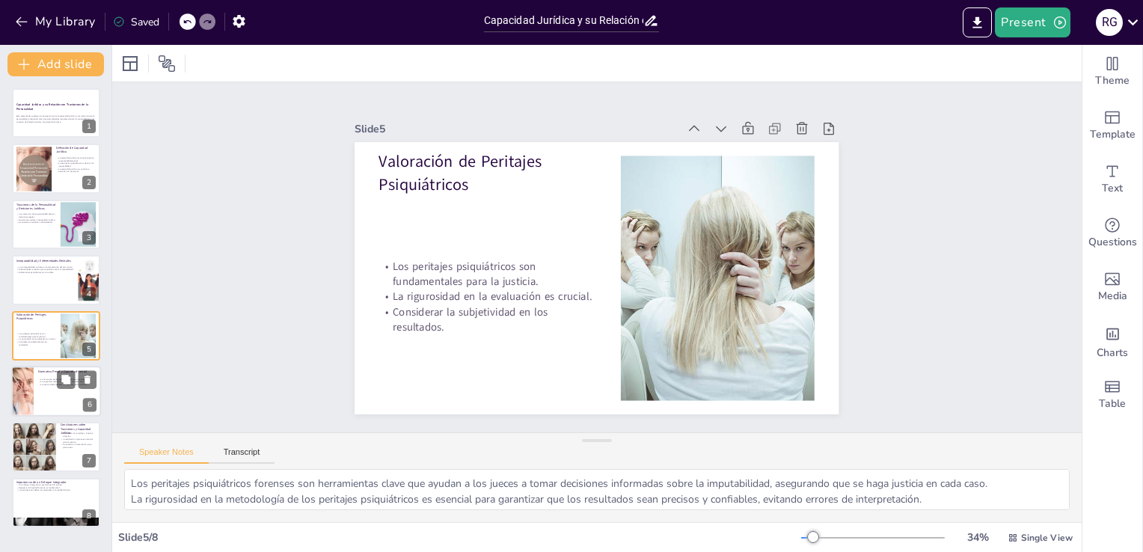
click at [69, 392] on div at bounding box center [56, 391] width 90 height 51
type textarea "La normativa penal proporciona un marco legal claro que ayuda a determinar cuán…"
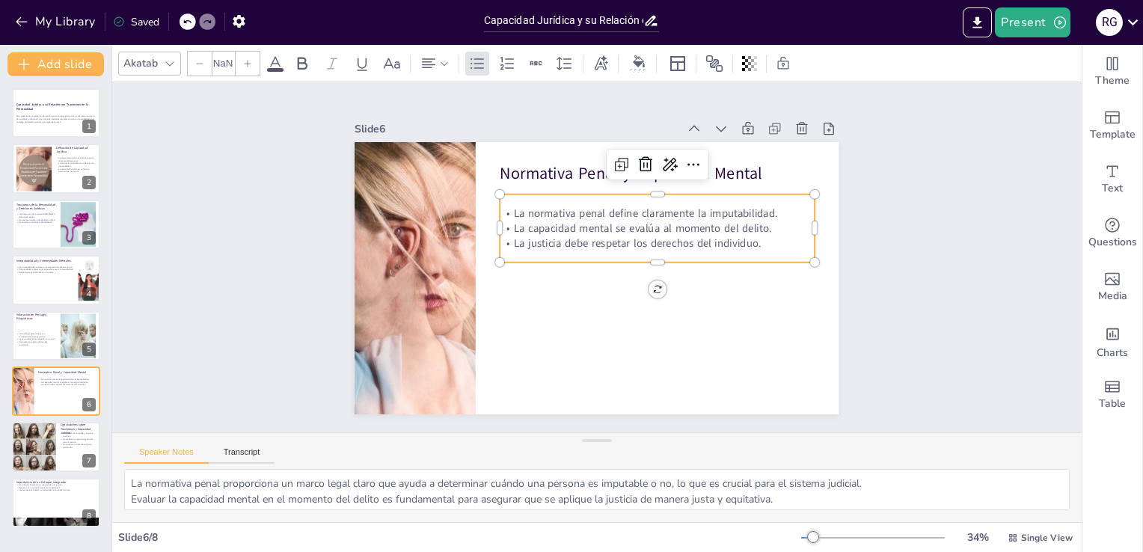
type input "32"
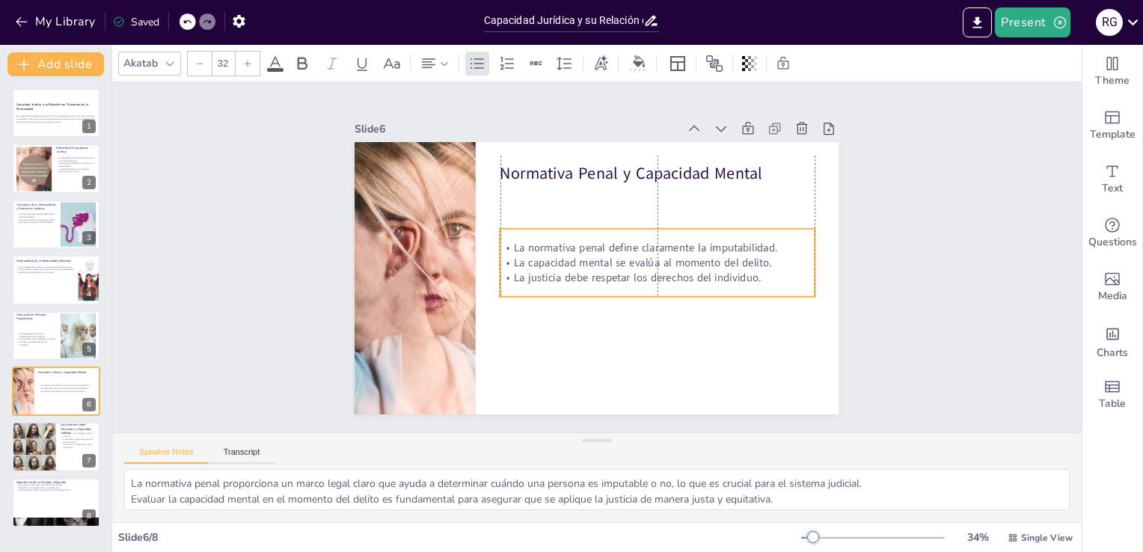
drag, startPoint x: 670, startPoint y: 250, endPoint x: 669, endPoint y: 284, distance: 34.5
click at [669, 284] on div "La normativa penal define claramente la imputabilidad. La capacidad mental se e…" at bounding box center [653, 282] width 320 height 162
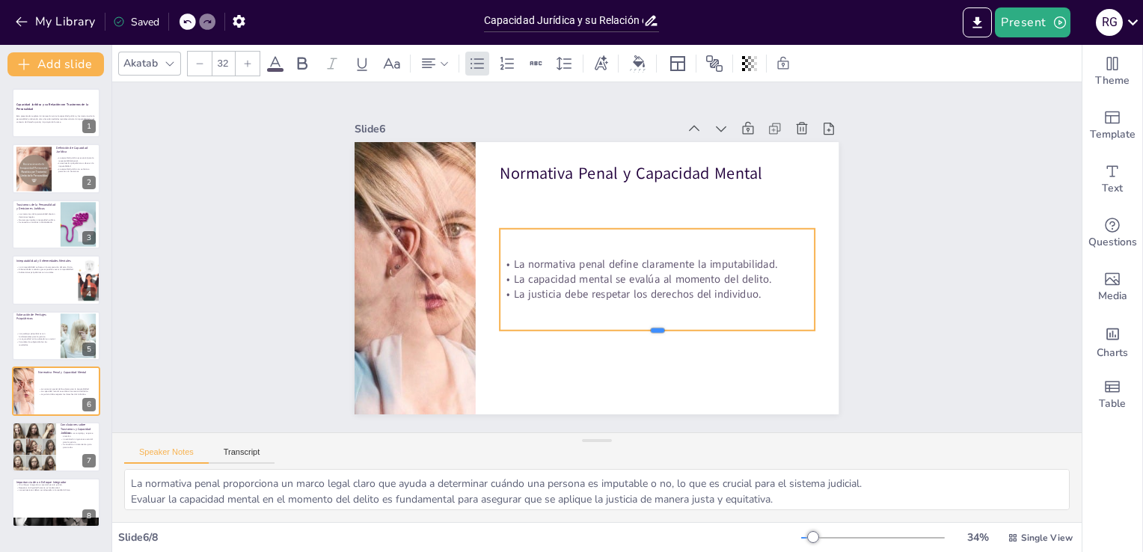
drag, startPoint x: 647, startPoint y: 292, endPoint x: 646, endPoint y: 333, distance: 41.2
click at [646, 333] on div at bounding box center [640, 346] width 311 height 77
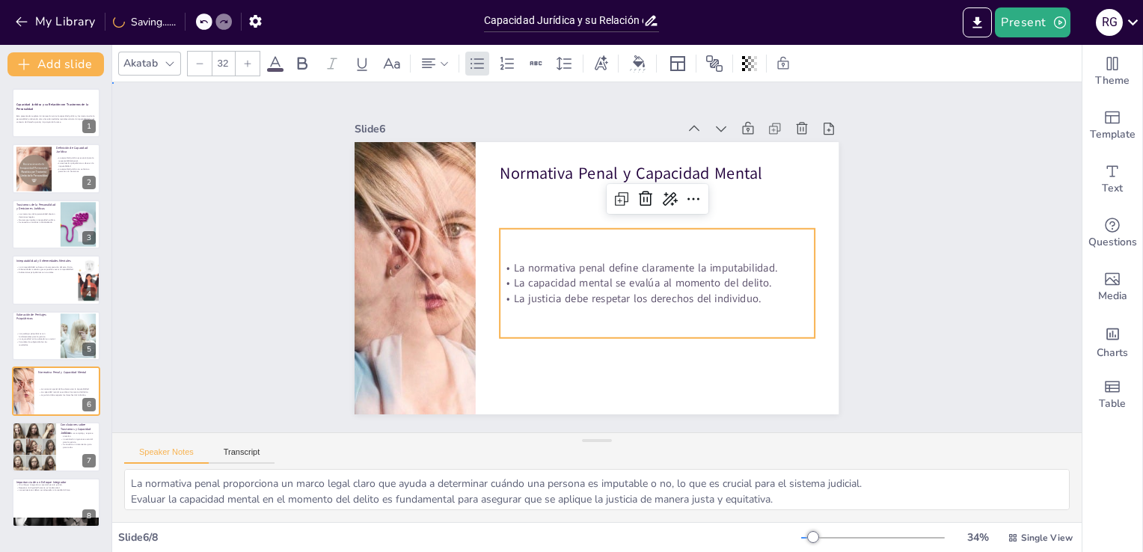
click at [230, 217] on div "Slide 1 Capacidad Jurídica y su Relación con Trastornos de la Personalidad Esta…" at bounding box center [597, 257] width 991 height 853
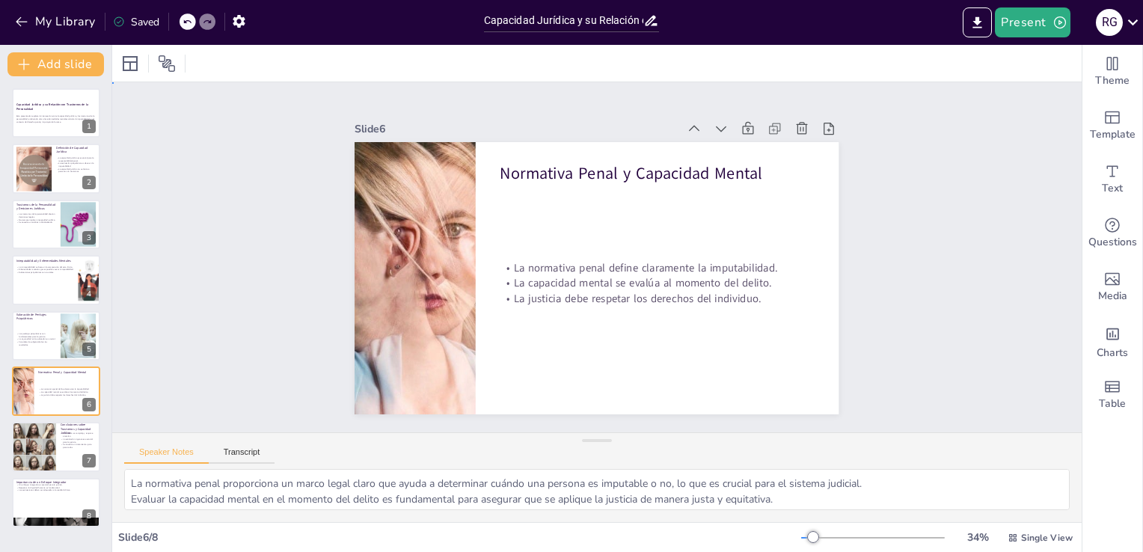
click at [229, 298] on div "Slide 1 Capacidad Jurídica y su Relación con Trastornos de la Personalidad Esta…" at bounding box center [597, 257] width 1021 height 544
click at [42, 451] on div at bounding box center [33, 447] width 85 height 51
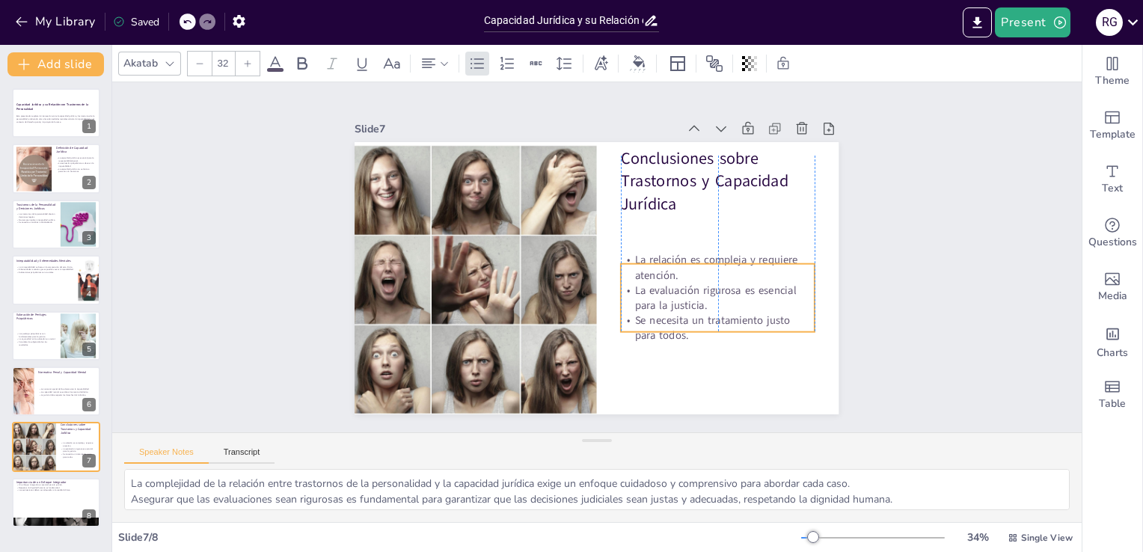
drag, startPoint x: 730, startPoint y: 260, endPoint x: 725, endPoint y: 313, distance: 52.6
click at [725, 317] on p "Se necesita un tratamiento justo para todos." at bounding box center [701, 352] width 196 height 70
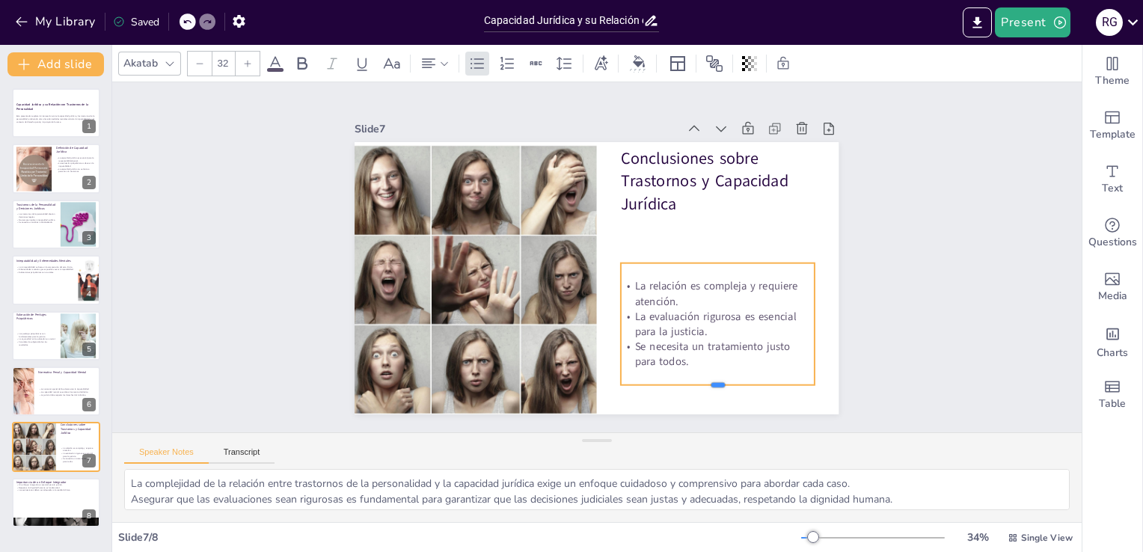
drag, startPoint x: 707, startPoint y: 327, endPoint x: 718, endPoint y: 382, distance: 55.8
click at [718, 386] on div at bounding box center [671, 421] width 188 height 71
click at [934, 267] on div "Slide 1 Capacidad Jurídica y su Relación con Trastornos de la Personalidad Esta…" at bounding box center [597, 257] width 991 height 853
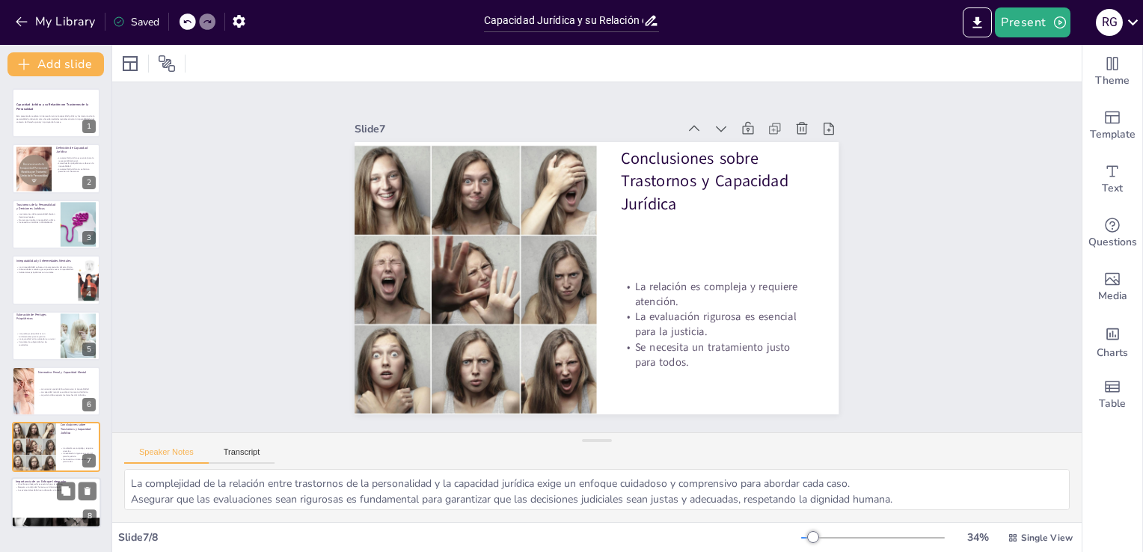
click at [74, 504] on div at bounding box center [56, 502] width 90 height 51
type textarea "La integración de la psiquiatría y el derecho es crucial para asegurar que se t…"
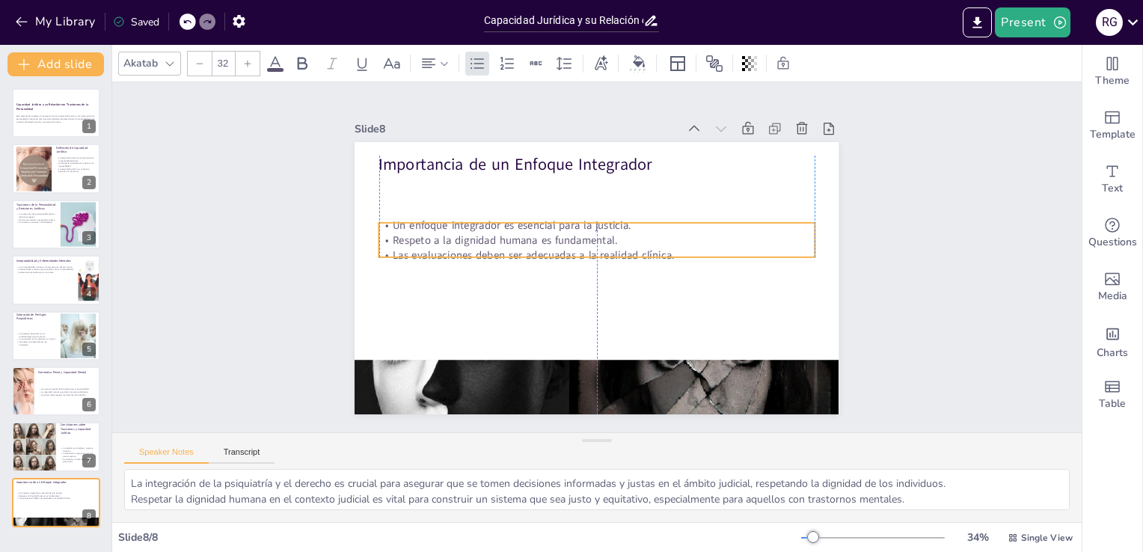
drag, startPoint x: 545, startPoint y: 190, endPoint x: 540, endPoint y: 232, distance: 42.1
click at [540, 232] on p "Respeto a la dignidad humana es fundamental." at bounding box center [604, 241] width 404 height 191
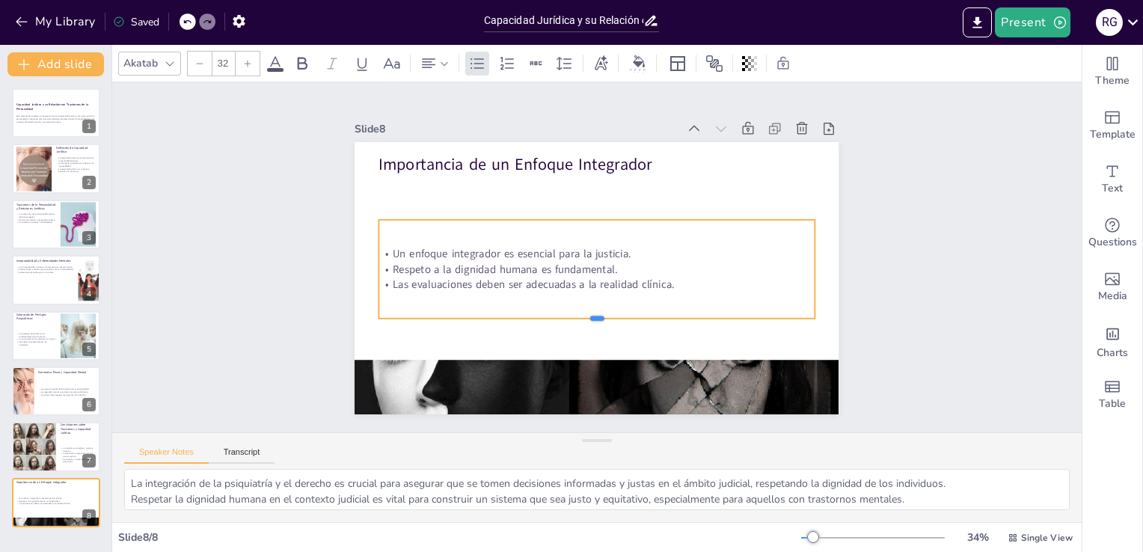
drag, startPoint x: 584, startPoint y: 250, endPoint x: 589, endPoint y: 314, distance: 64.5
click at [589, 314] on div at bounding box center [590, 325] width 435 height 58
click at [221, 205] on div "Slide 1 Capacidad Jurídica y su Relación con Trastornos de la Personalidad Esta…" at bounding box center [597, 257] width 1015 height 789
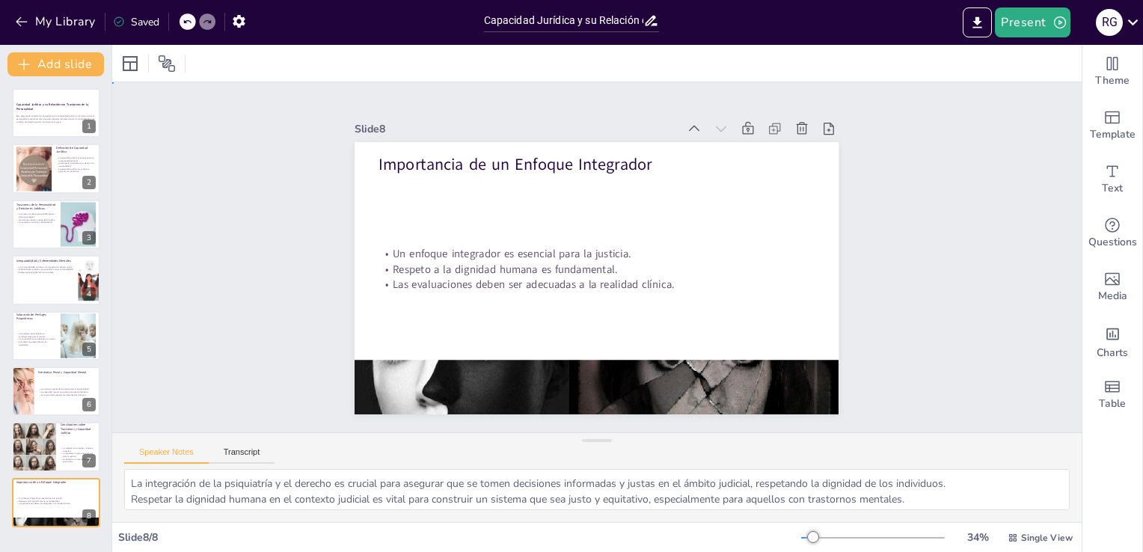
click at [196, 196] on div "Slide 1 Capacidad Jurídica y su Relación con Trastornos de la Personalidad Esta…" at bounding box center [596, 257] width 1021 height 545
click at [988, 218] on div "Slide 1 Capacidad Jurídica y su Relación con Trastornos de la Personalidad Esta…" at bounding box center [597, 257] width 991 height 853
click at [251, 238] on div "Slide 1 Capacidad Jurídica y su Relación con Trastornos de la Personalidad Esta…" at bounding box center [596, 257] width 1021 height 544
click at [69, 118] on p "Esta presentación explora la intersección entre la capacidad jurídica y los tra…" at bounding box center [56, 119] width 81 height 8
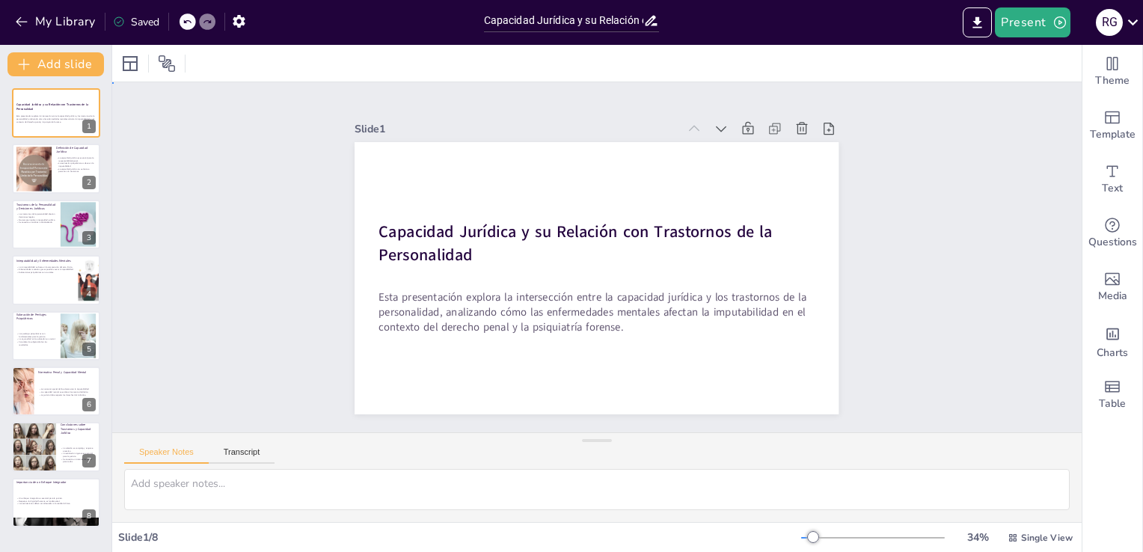
click at [950, 211] on div "Slide 1 Capacidad Jurídica y su Relación con Trastornos de la Personalidad Esta…" at bounding box center [597, 257] width 1001 height 450
click at [938, 255] on div "Slide 1 Capacidad Jurídica y su Relación con Trastornos de la Personalidad Esta…" at bounding box center [597, 258] width 1001 height 450
click at [958, 251] on div "Slide 1 Capacidad Jurídica y su Relación con Trastornos de la Personalidad Esta…" at bounding box center [597, 257] width 1021 height 544
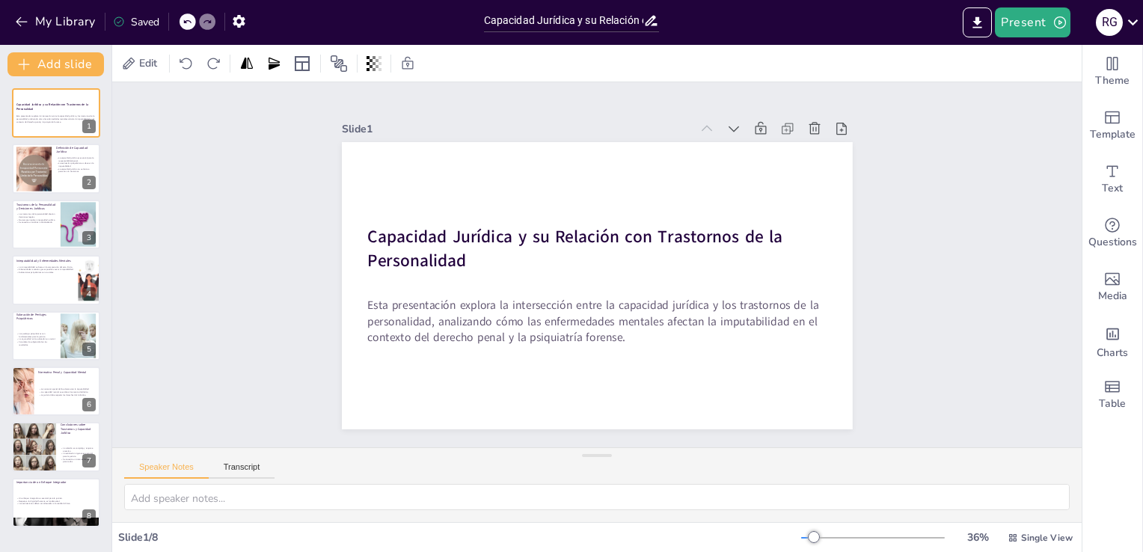
drag, startPoint x: 592, startPoint y: 440, endPoint x: 593, endPoint y: 512, distance: 71.8
click at [593, 512] on div "Speaker Notes Transcript" at bounding box center [597, 484] width 970 height 75
click at [913, 299] on div "Slide 1 Capacidad Jurídica y su Relación con Trastornos de la Personalidad Esta…" at bounding box center [596, 265] width 1035 height 647
click at [1043, 28] on button "Present" at bounding box center [1032, 22] width 75 height 30
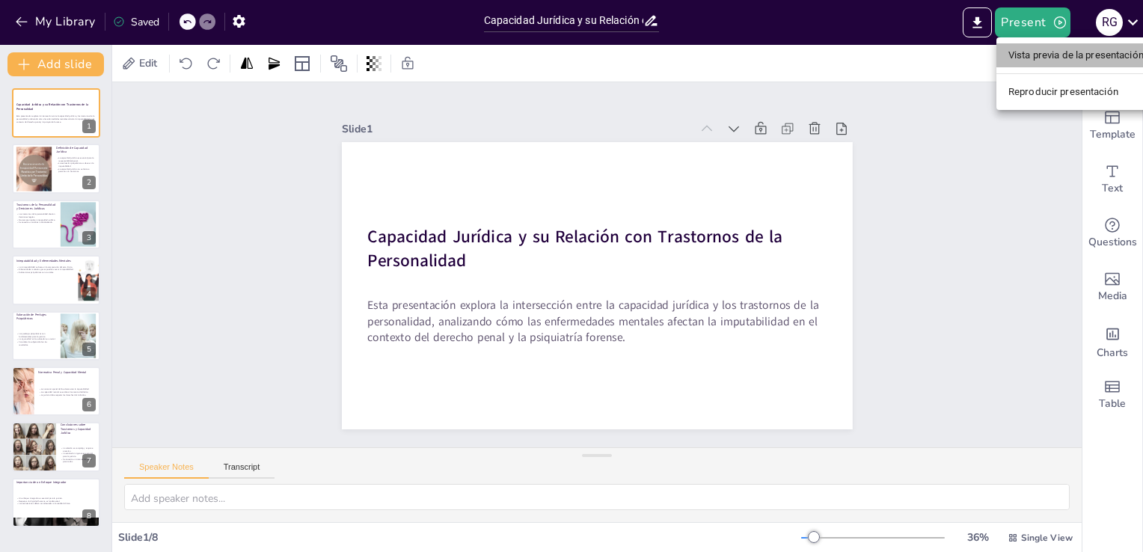
click at [1051, 52] on li "Vista previa de la presentación" at bounding box center [1076, 55] width 159 height 24
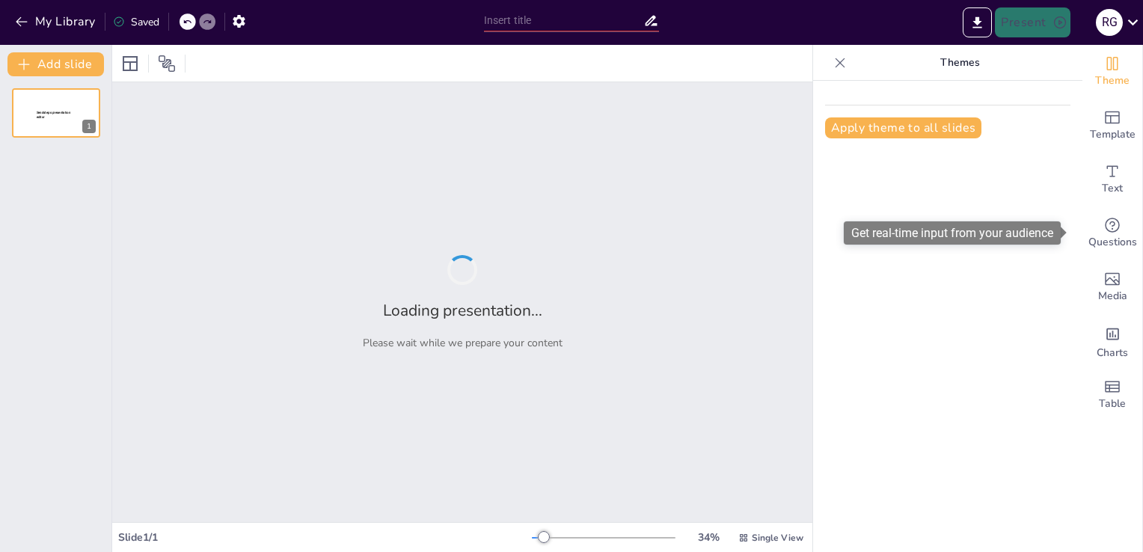
type input "Capacidad Jurídica y su Relación con Trastornos de la Personalidad"
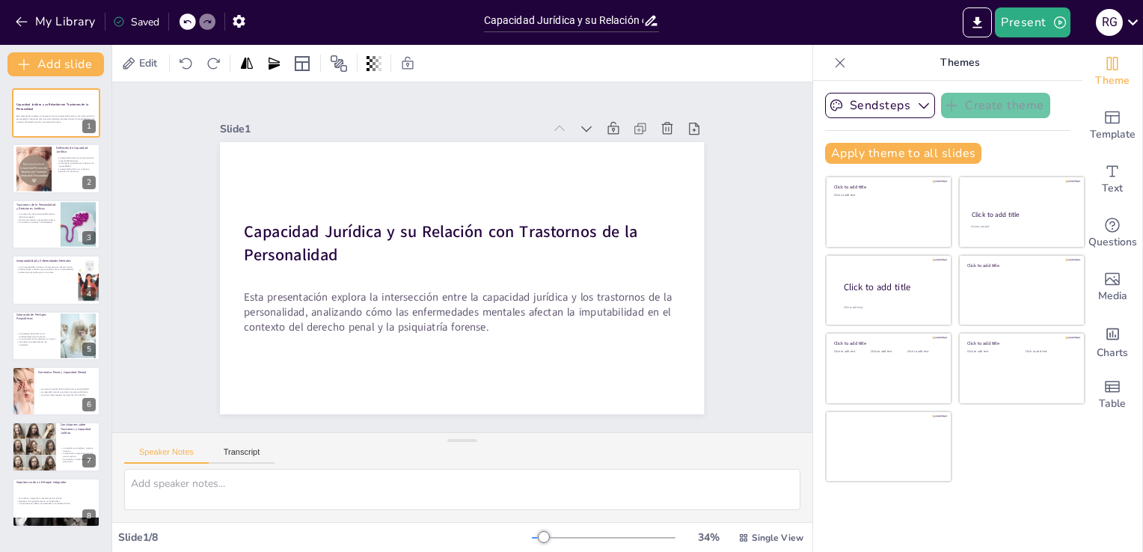
click at [833, 63] on icon at bounding box center [840, 62] width 15 height 15
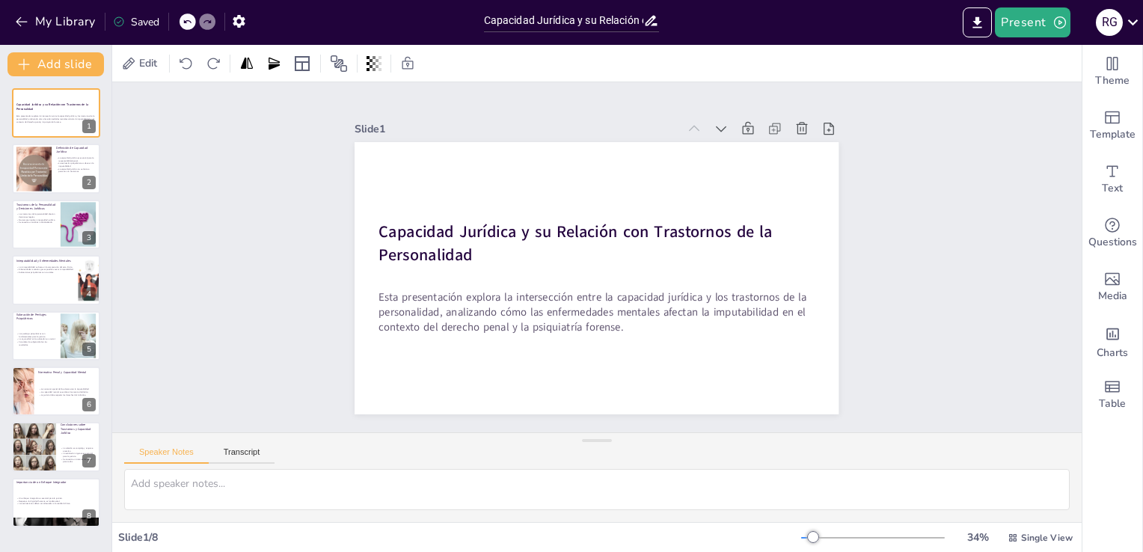
click at [868, 260] on div "Slide 1 Capacidad Jurídica y su Relación con Trastornos de la Personalidad Esta…" at bounding box center [597, 258] width 621 height 426
click at [980, 26] on icon "Export to PowerPoint" at bounding box center [977, 21] width 9 height 11
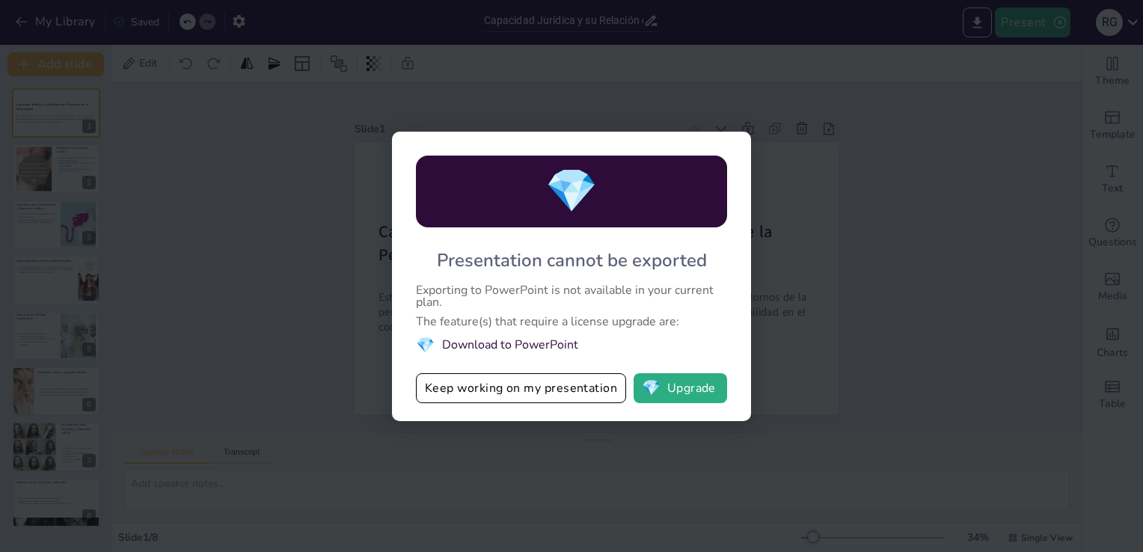
click at [913, 263] on div "💎 Presentation cannot be exported Exporting to PowerPoint is not available in y…" at bounding box center [571, 276] width 1143 height 552
click at [552, 391] on button "Keep working on my presentation" at bounding box center [521, 388] width 210 height 30
